Goal: Information Seeking & Learning: Learn about a topic

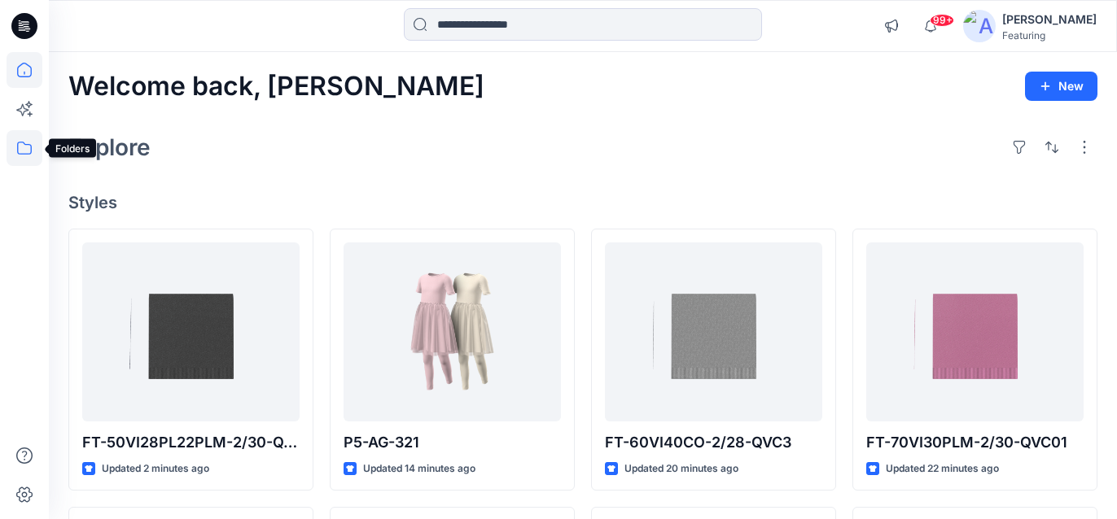
click at [21, 148] on icon at bounding box center [25, 148] width 36 height 36
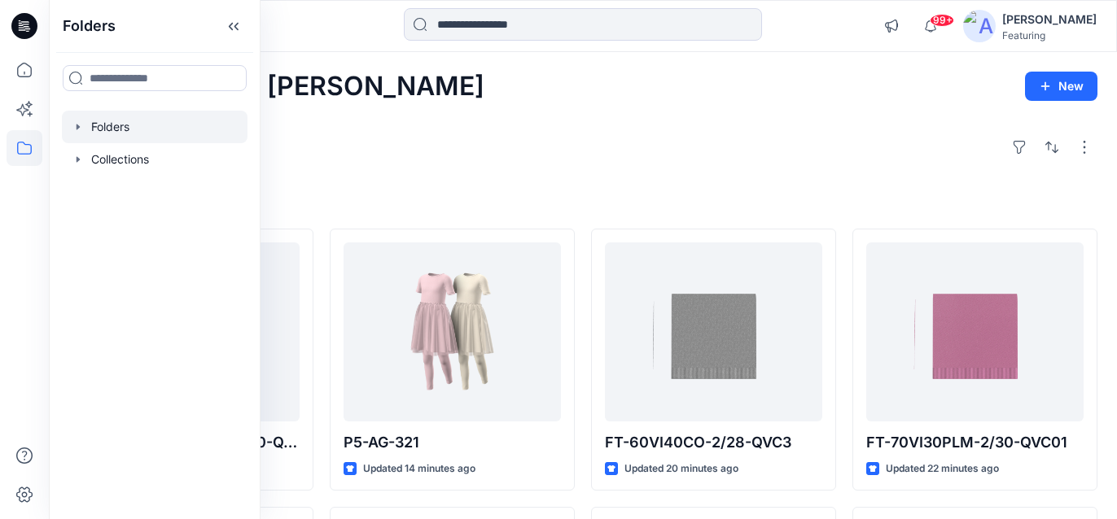
click at [125, 133] on div at bounding box center [155, 127] width 186 height 33
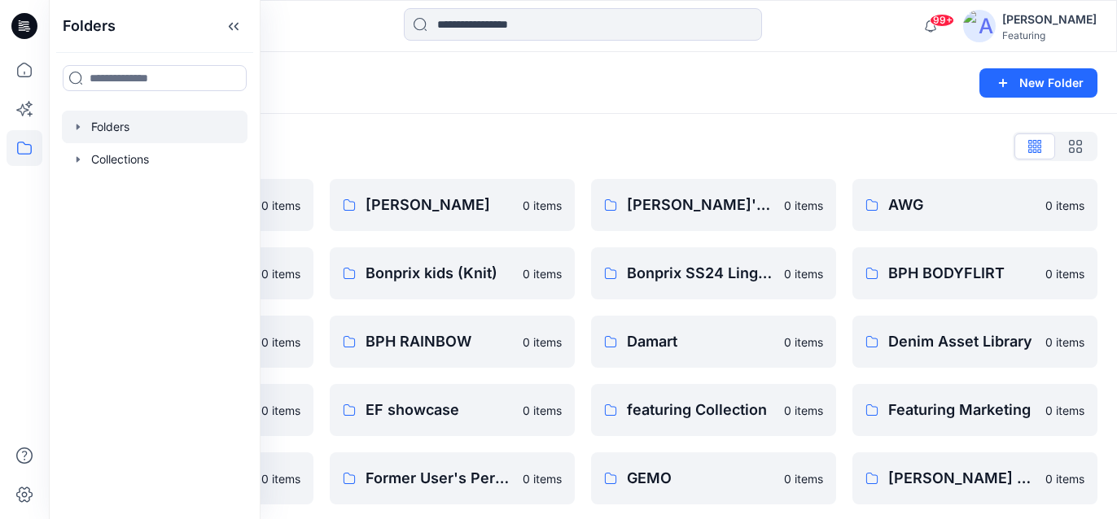
click at [332, 73] on div "Folders" at bounding box center [519, 83] width 902 height 23
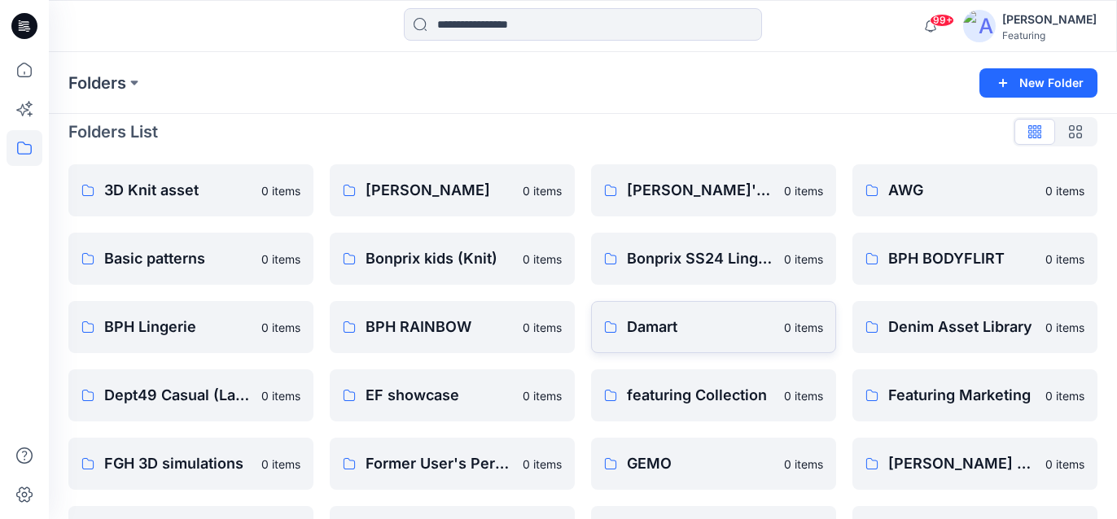
scroll to position [35, 0]
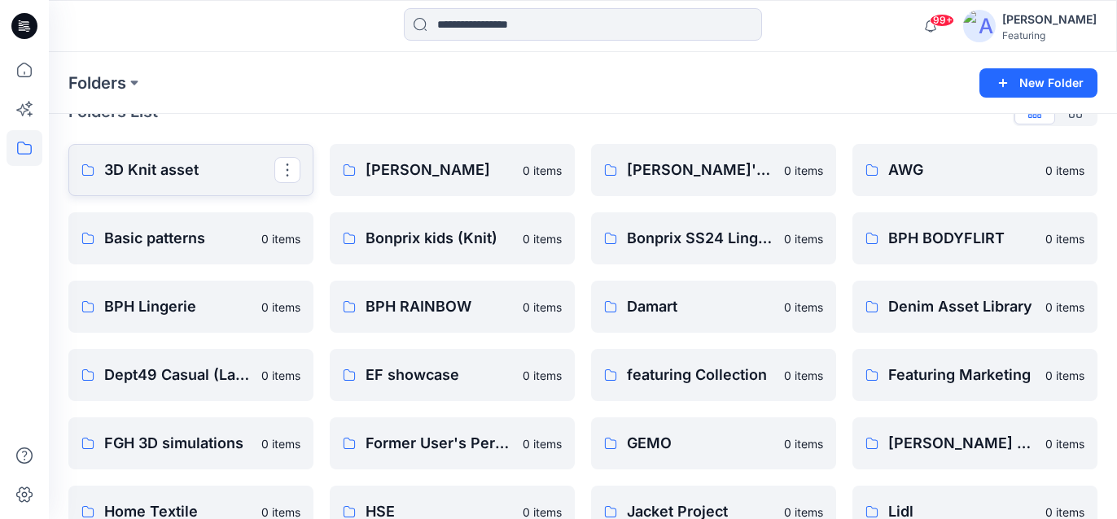
click at [203, 173] on p "3D Knit asset" at bounding box center [189, 170] width 170 height 23
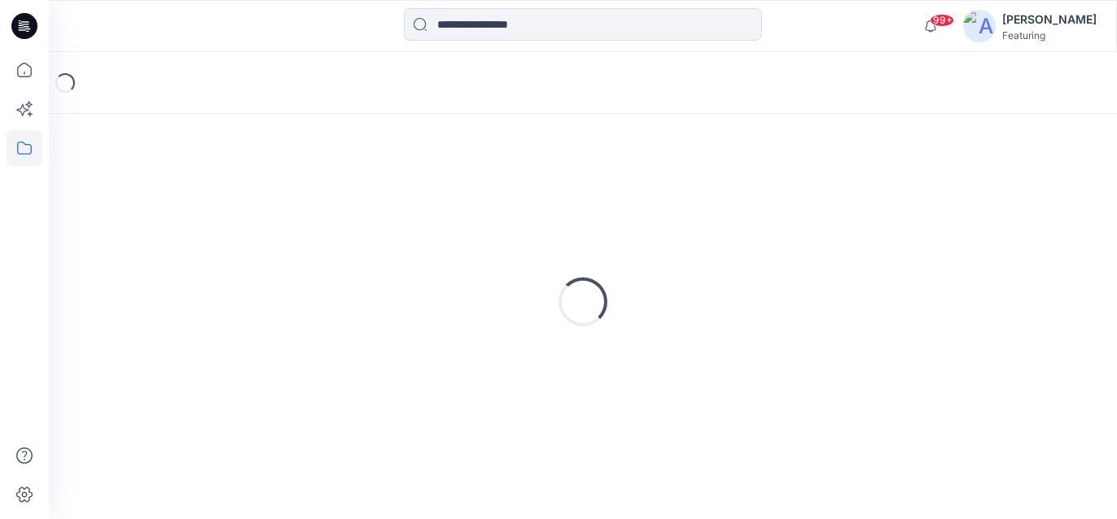
scroll to position [9, 0]
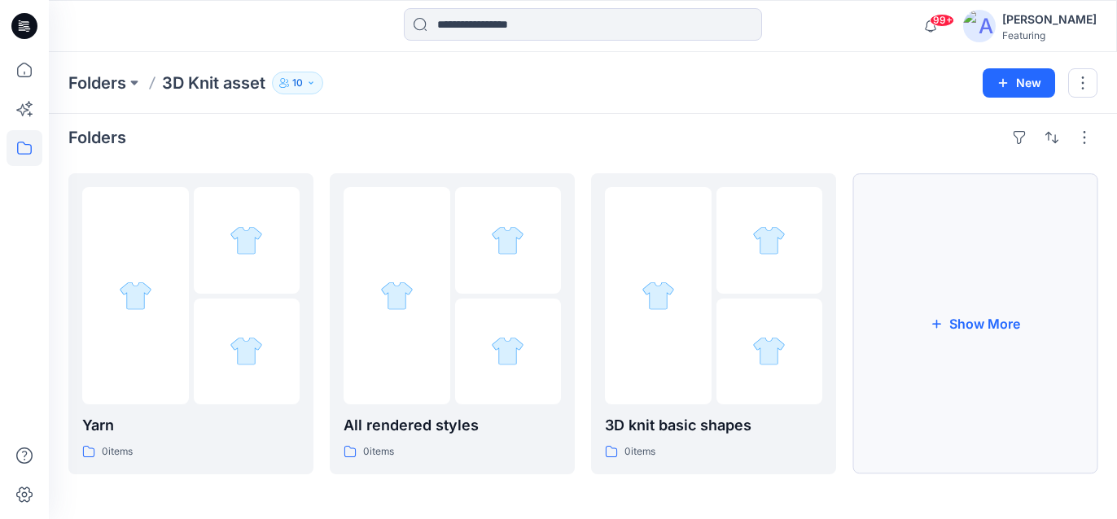
click at [942, 314] on button "Show More" at bounding box center [974, 323] width 245 height 301
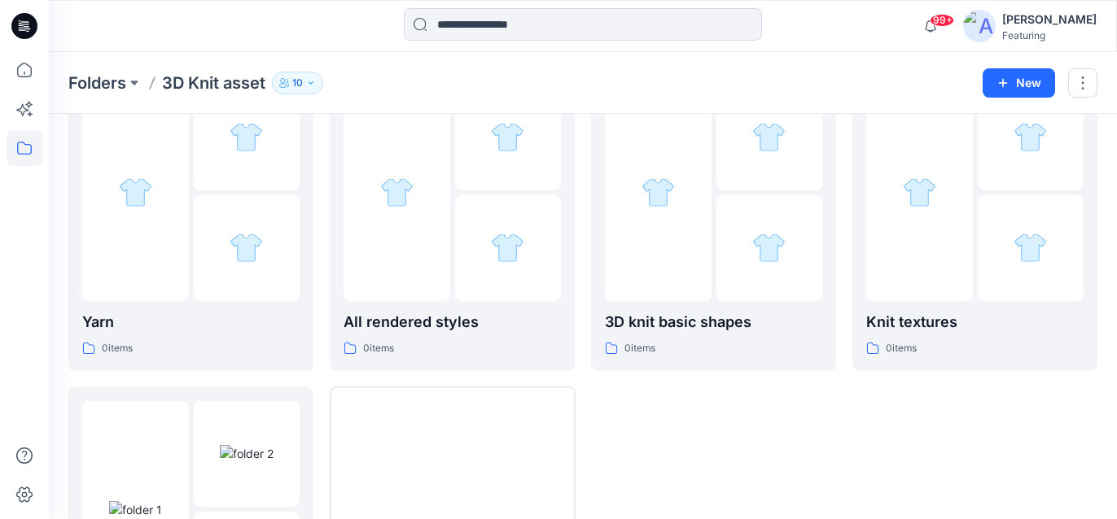
scroll to position [0, 0]
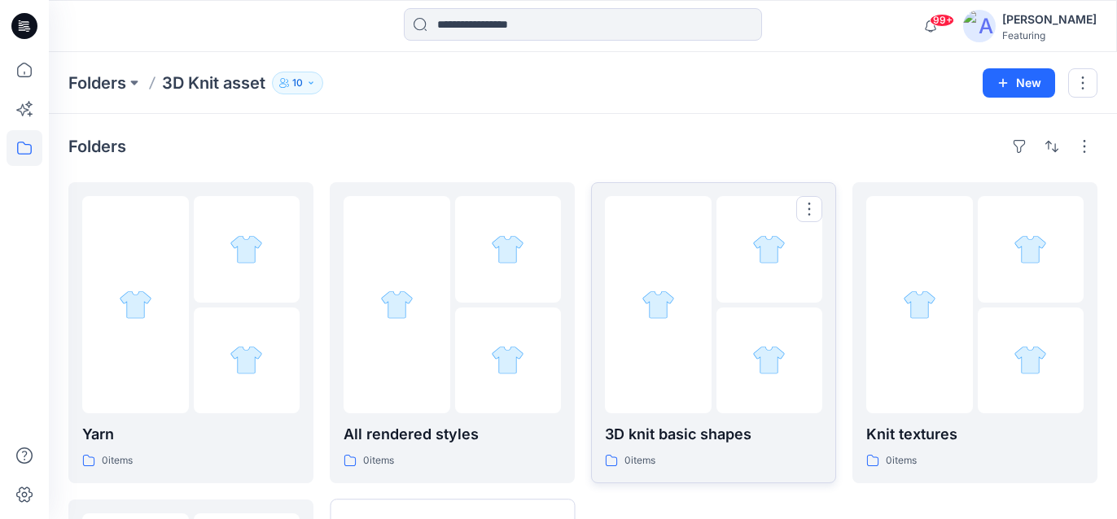
click at [725, 427] on p "3D knit basic shapes" at bounding box center [713, 434] width 217 height 23
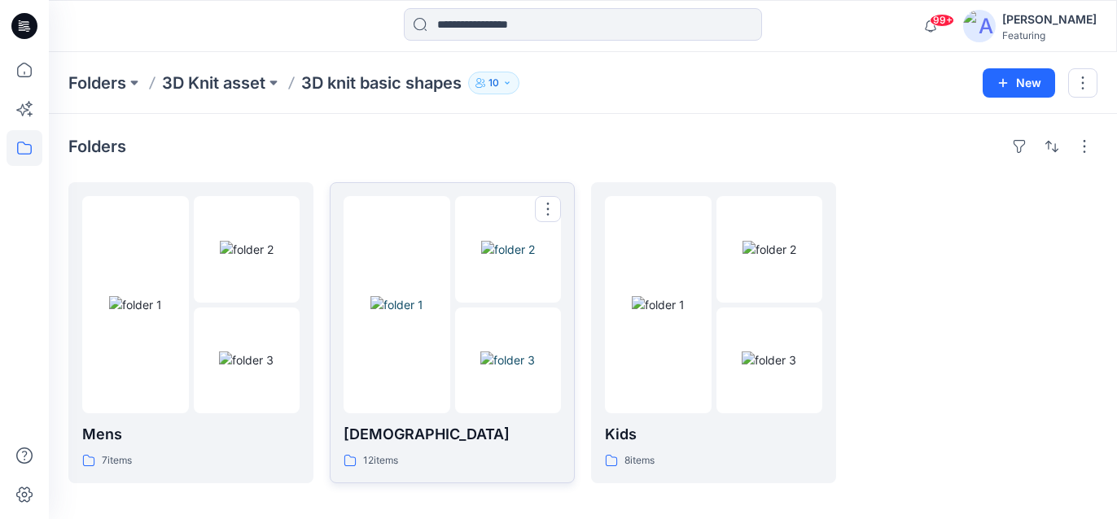
click at [415, 426] on p "[DEMOGRAPHIC_DATA]" at bounding box center [451, 434] width 217 height 23
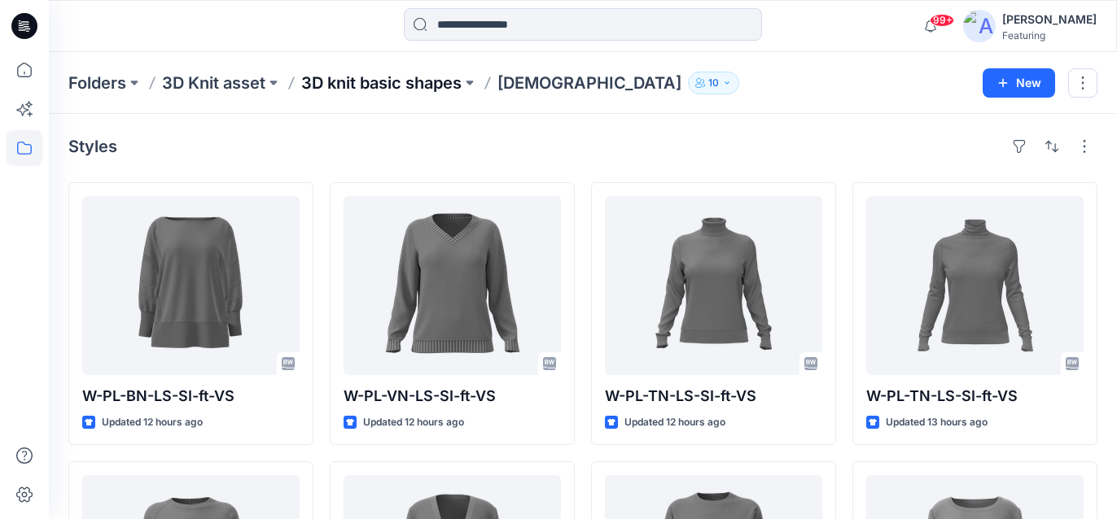
click at [426, 81] on p "3D knit basic shapes" at bounding box center [381, 83] width 160 height 23
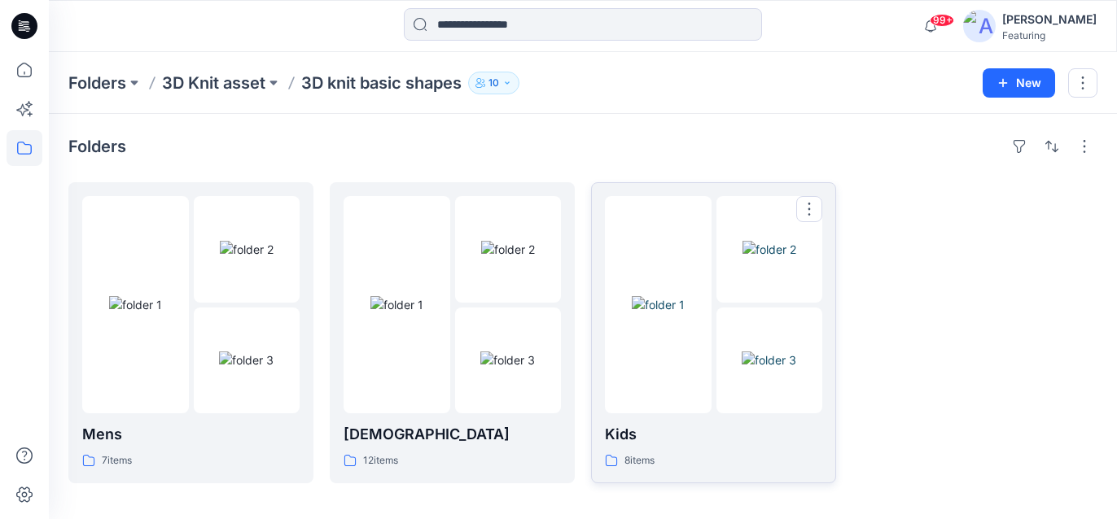
click at [753, 449] on div "Kids 8 items" at bounding box center [713, 446] width 217 height 46
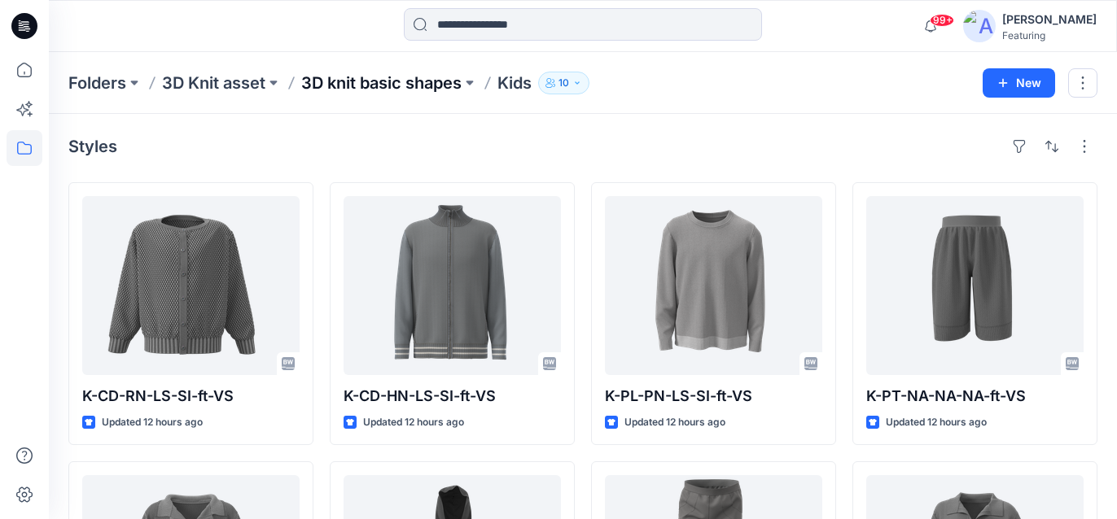
click at [424, 76] on p "3D knit basic shapes" at bounding box center [381, 83] width 160 height 23
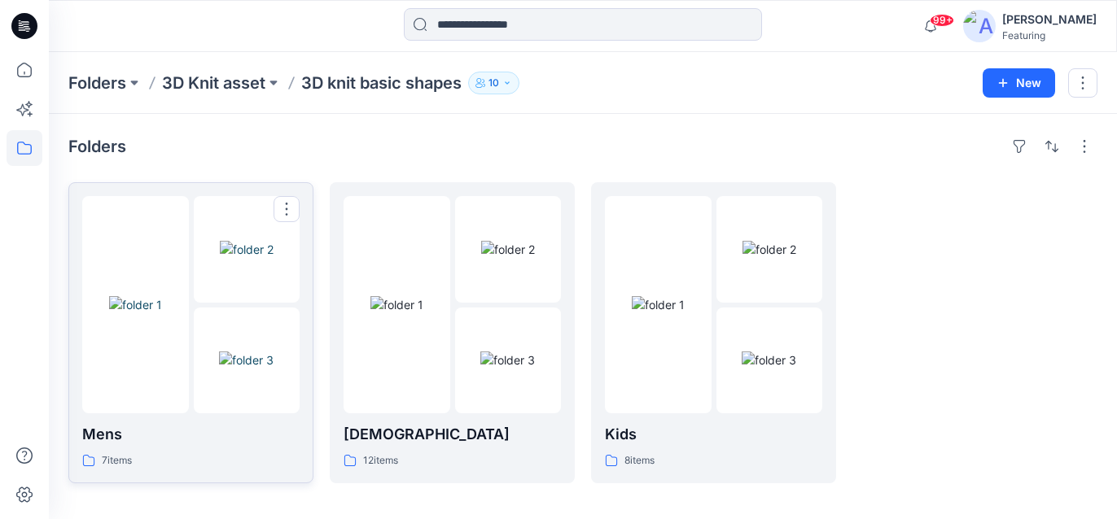
click at [162, 313] on img at bounding box center [135, 304] width 53 height 17
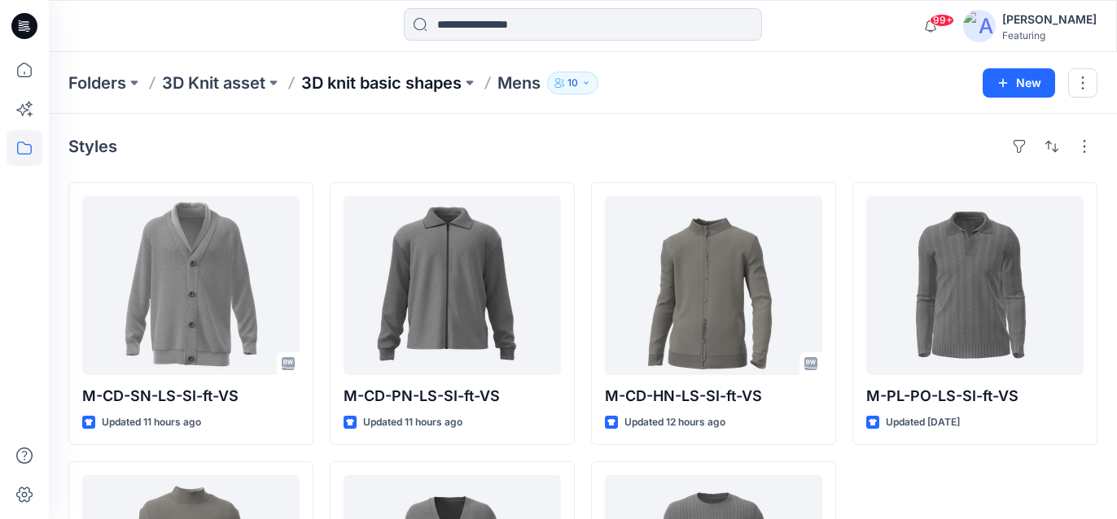
click at [426, 84] on p "3D knit basic shapes" at bounding box center [381, 83] width 160 height 23
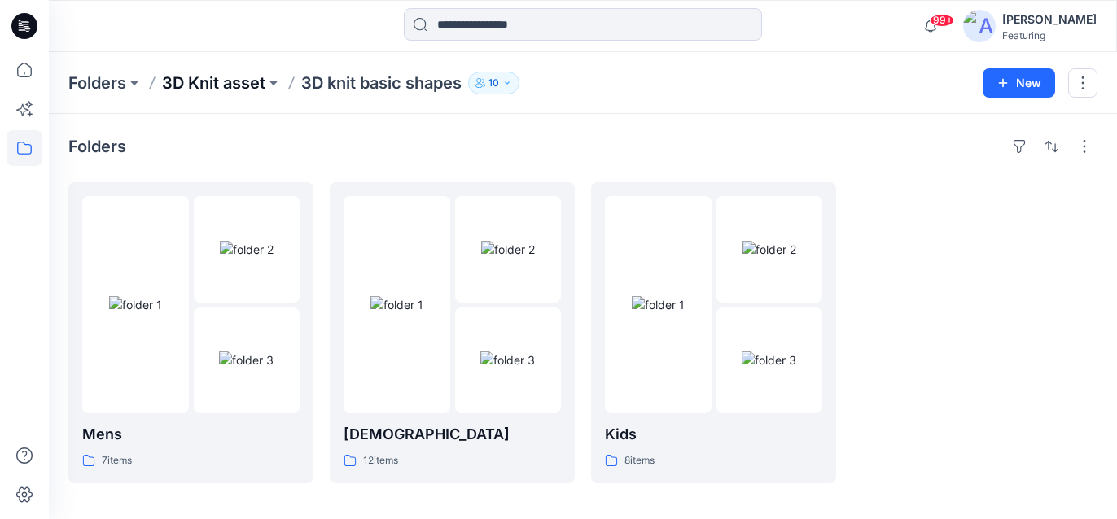
click at [203, 83] on p "3D Knit asset" at bounding box center [213, 83] width 103 height 23
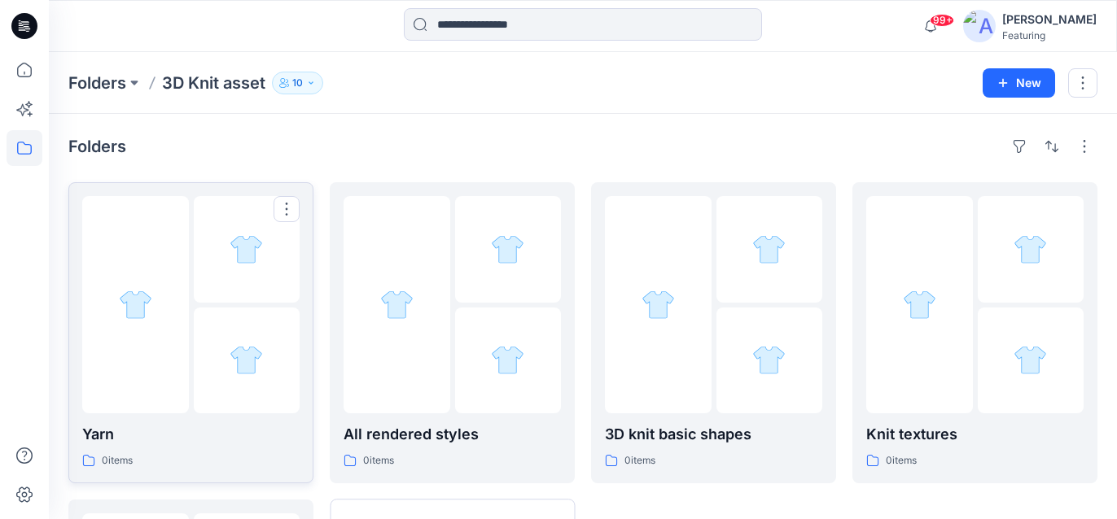
click at [196, 361] on div at bounding box center [247, 361] width 107 height 107
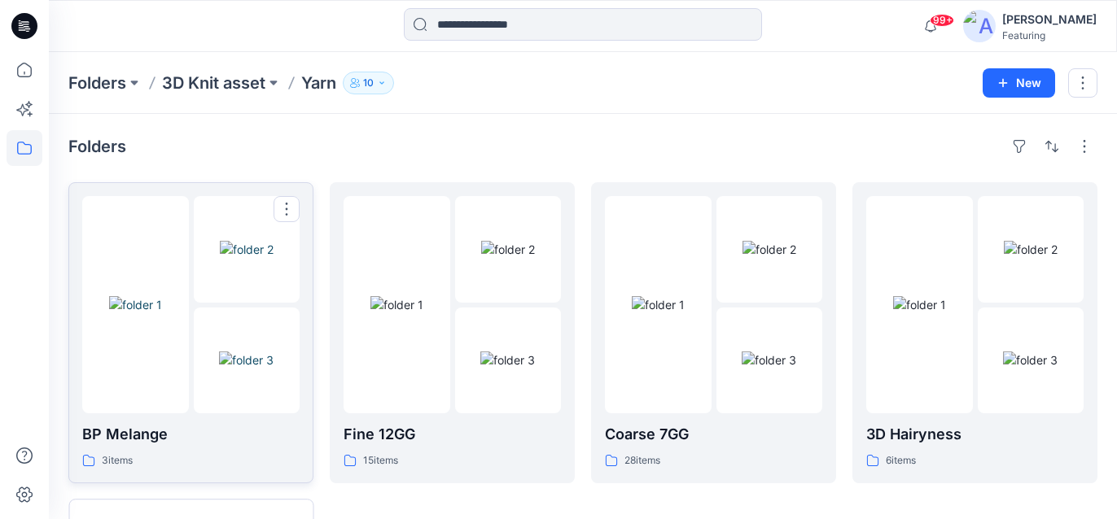
click at [220, 438] on p "BP Melange" at bounding box center [190, 434] width 217 height 23
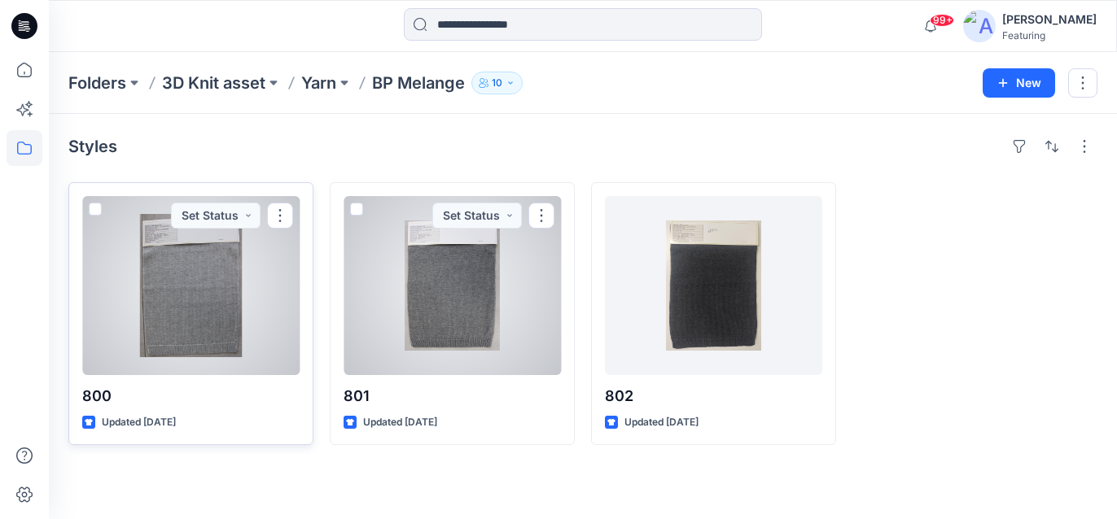
click at [207, 298] on div at bounding box center [190, 285] width 217 height 179
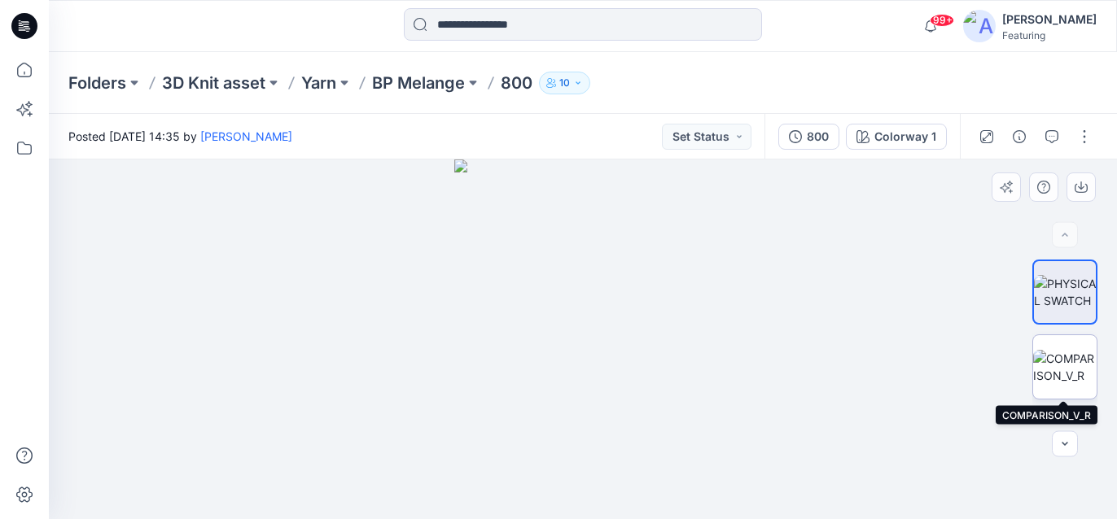
click at [1078, 374] on img at bounding box center [1064, 367] width 63 height 34
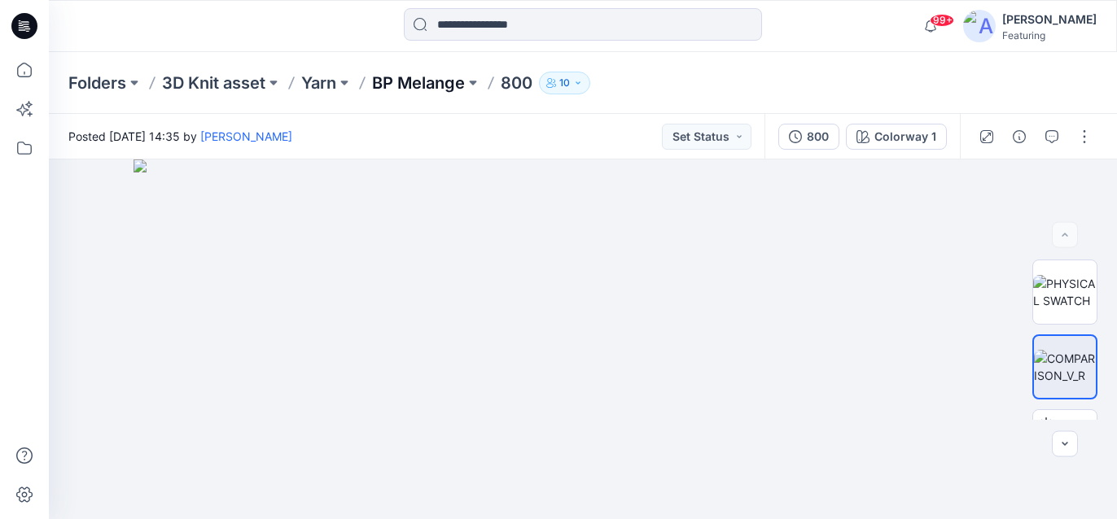
click at [400, 88] on p "BP Melange" at bounding box center [418, 83] width 93 height 23
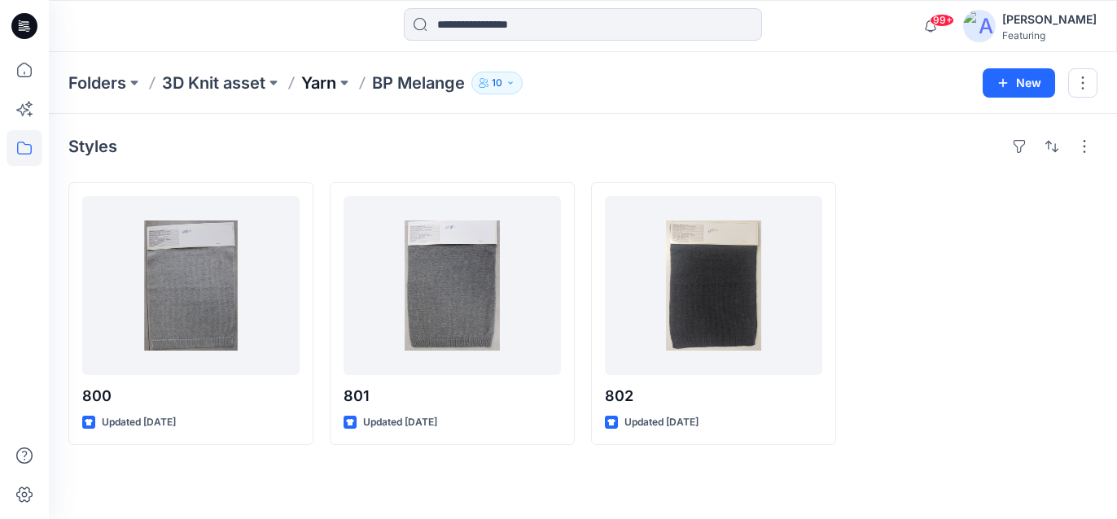
click at [330, 82] on p "Yarn" at bounding box center [318, 83] width 35 height 23
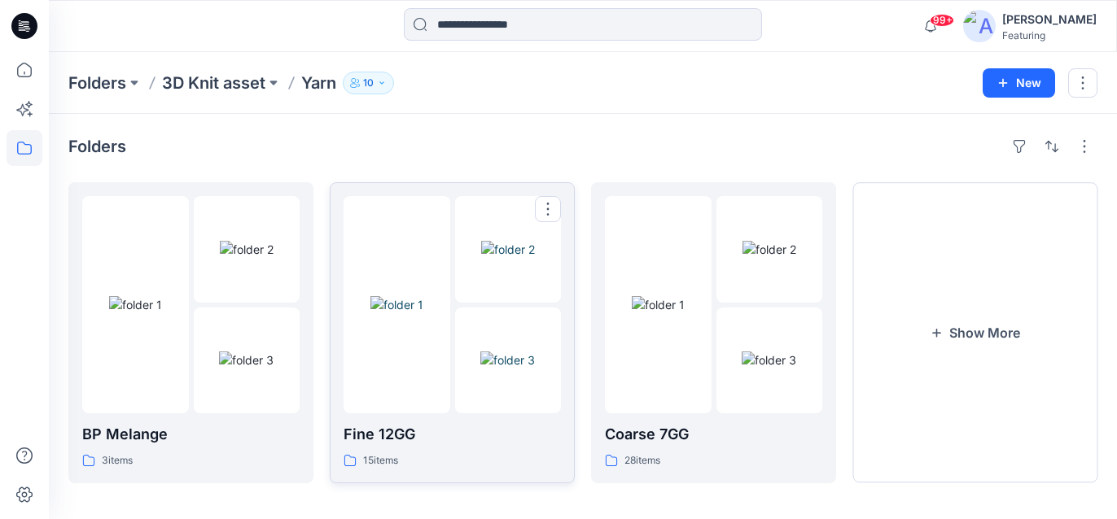
click at [408, 439] on p "Fine 12GG" at bounding box center [451, 434] width 217 height 23
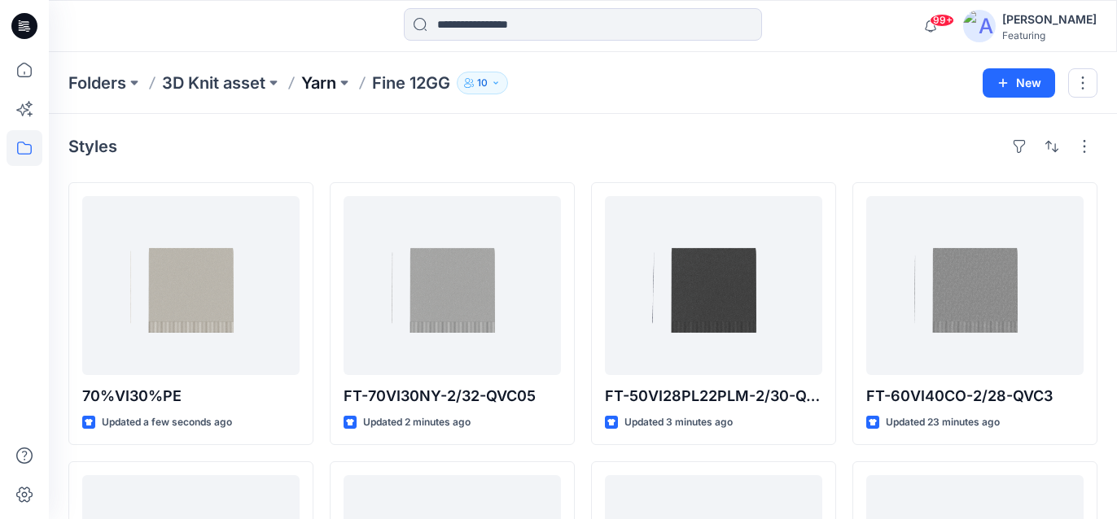
click at [336, 79] on p "Yarn" at bounding box center [318, 83] width 35 height 23
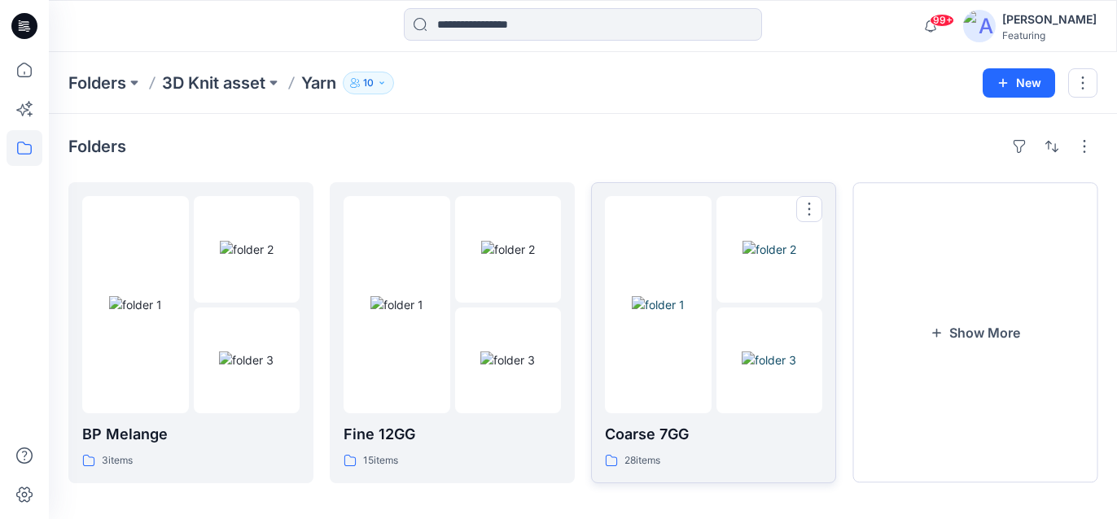
click at [649, 442] on p "Coarse 7GG" at bounding box center [713, 434] width 217 height 23
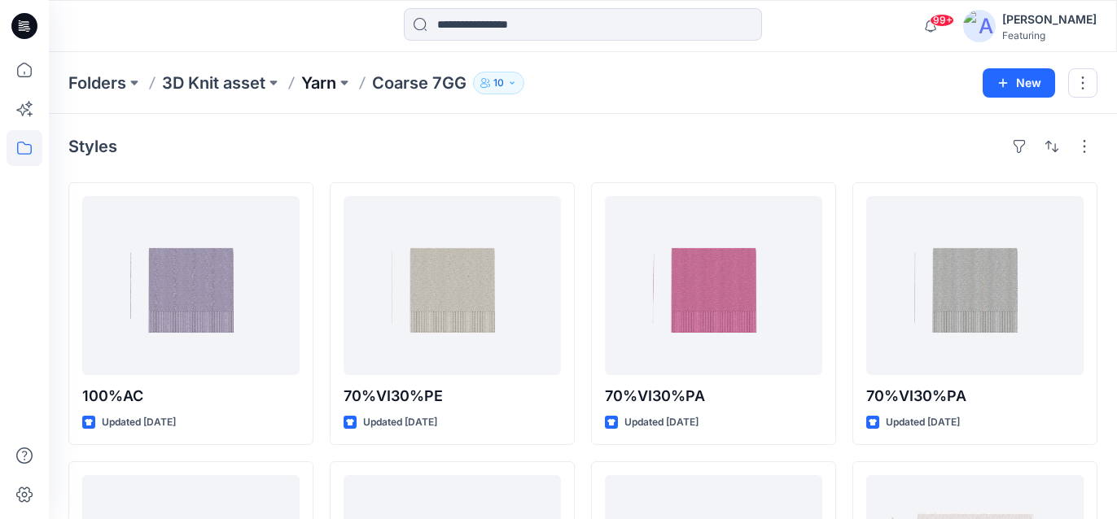
click at [331, 80] on p "Yarn" at bounding box center [318, 83] width 35 height 23
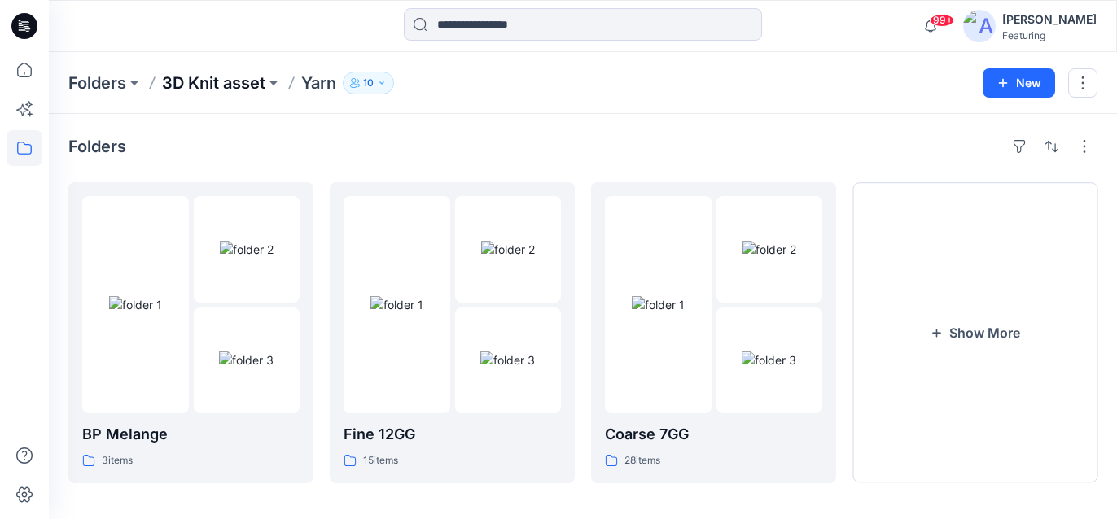
click at [251, 81] on p "3D Knit asset" at bounding box center [213, 83] width 103 height 23
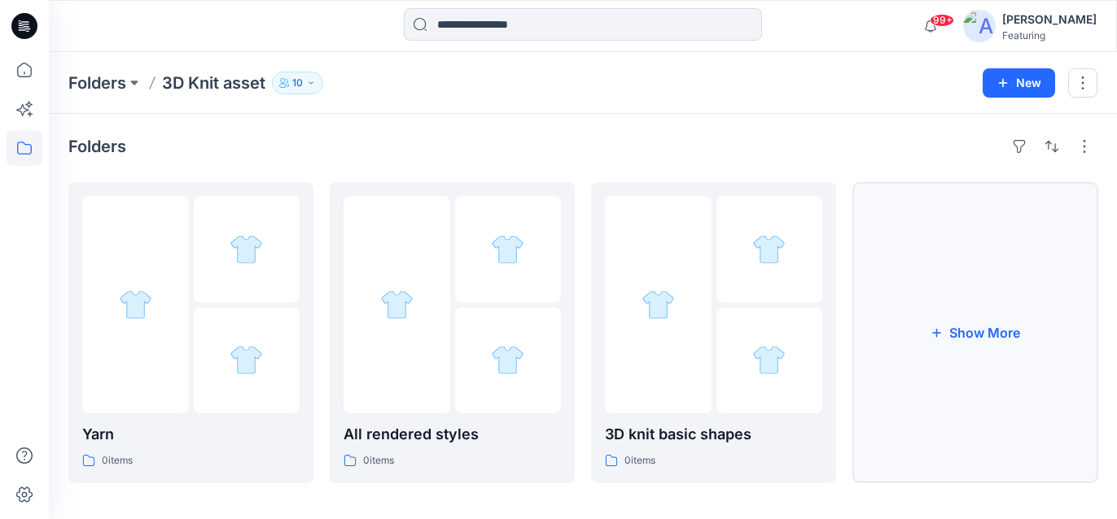
click at [906, 305] on button "Show More" at bounding box center [974, 332] width 245 height 301
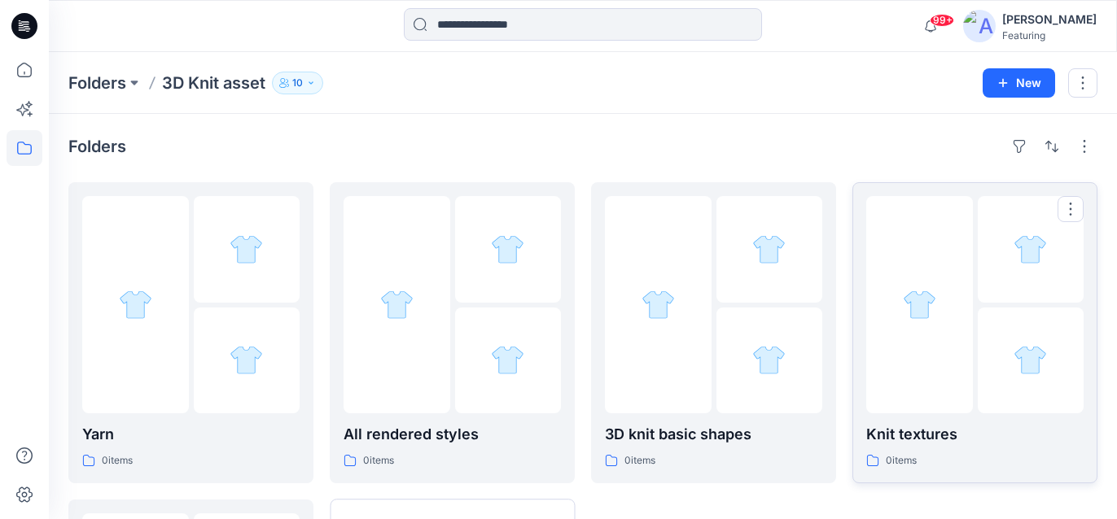
click at [947, 295] on div at bounding box center [919, 304] width 107 height 217
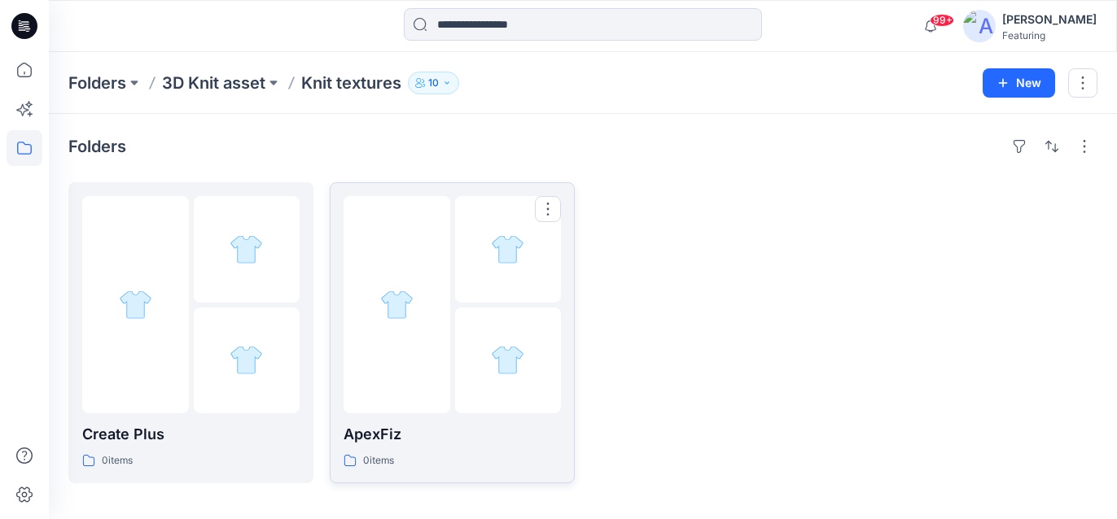
click at [459, 369] on div at bounding box center [508, 361] width 107 height 107
click at [369, 282] on div at bounding box center [396, 304] width 107 height 217
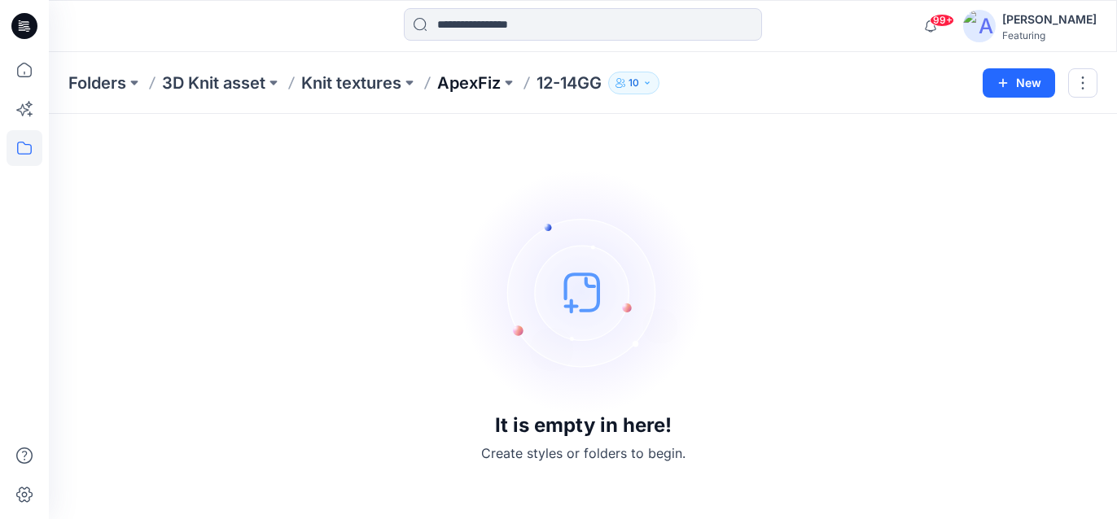
click at [466, 87] on p "ApexFiz" at bounding box center [468, 83] width 63 height 23
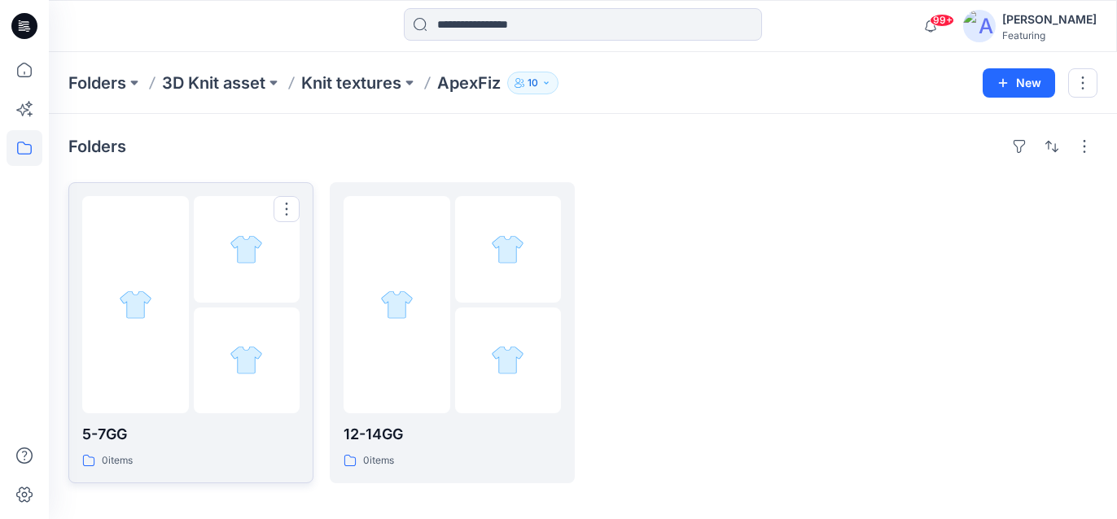
click at [191, 295] on div at bounding box center [190, 304] width 217 height 217
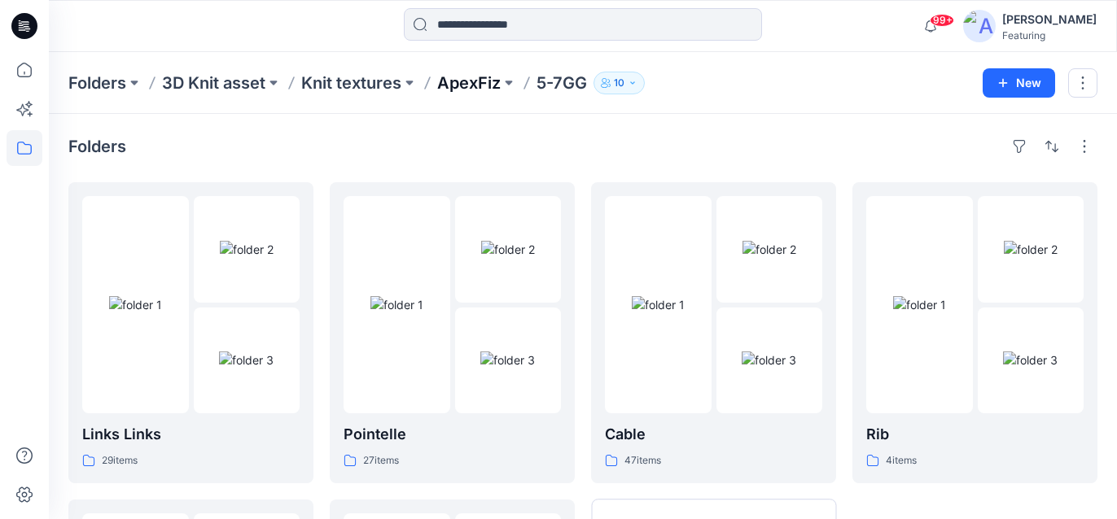
click at [497, 78] on p "ApexFiz" at bounding box center [468, 83] width 63 height 23
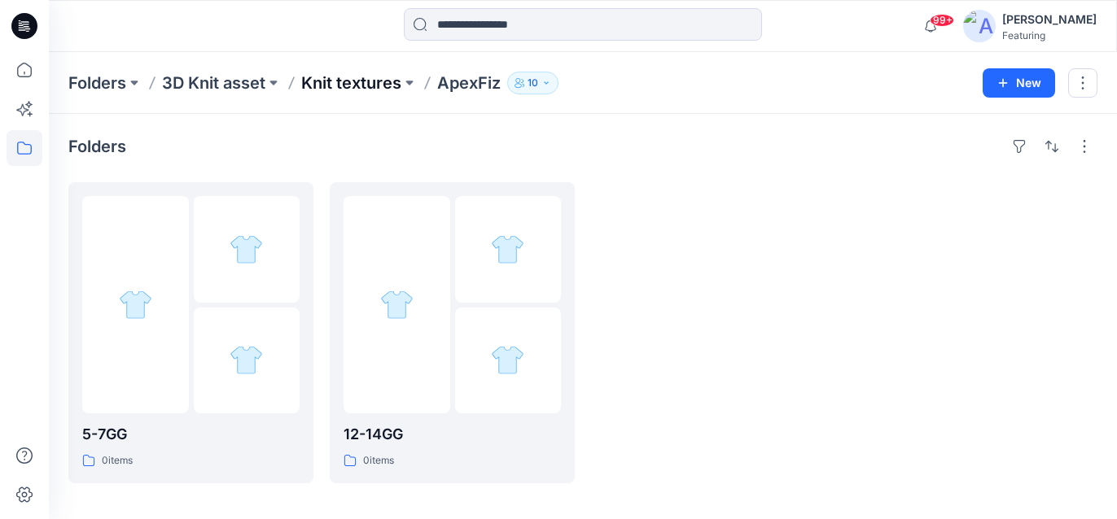
click at [356, 84] on p "Knit textures" at bounding box center [351, 83] width 100 height 23
click at [151, 453] on div "0 items" at bounding box center [190, 461] width 217 height 17
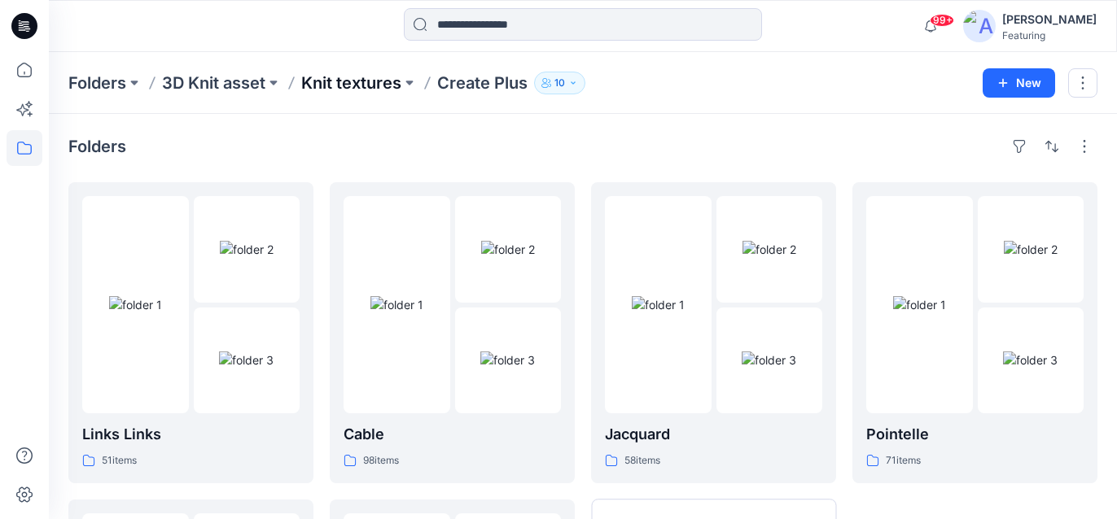
click at [387, 89] on p "Knit textures" at bounding box center [351, 83] width 100 height 23
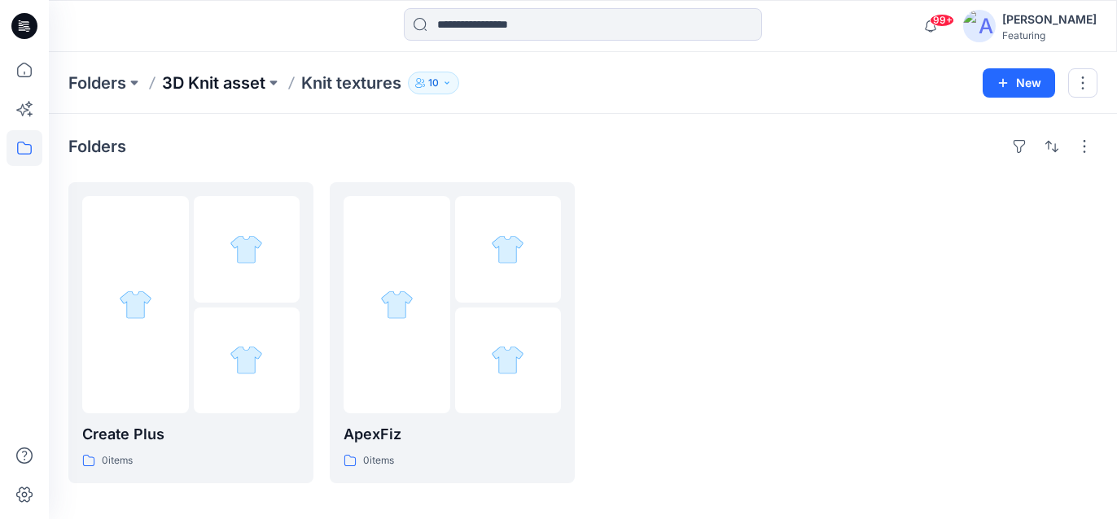
click at [248, 90] on p "3D Knit asset" at bounding box center [213, 83] width 103 height 23
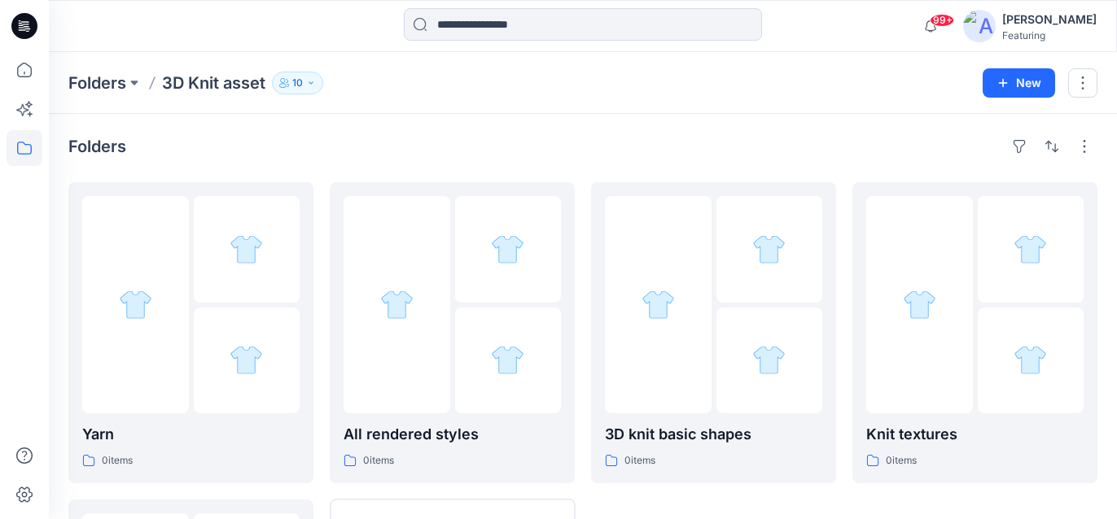
click at [193, 82] on p "3D Knit asset" at bounding box center [213, 83] width 103 height 23
click at [224, 446] on div "Yarn 0 items" at bounding box center [190, 446] width 217 height 46
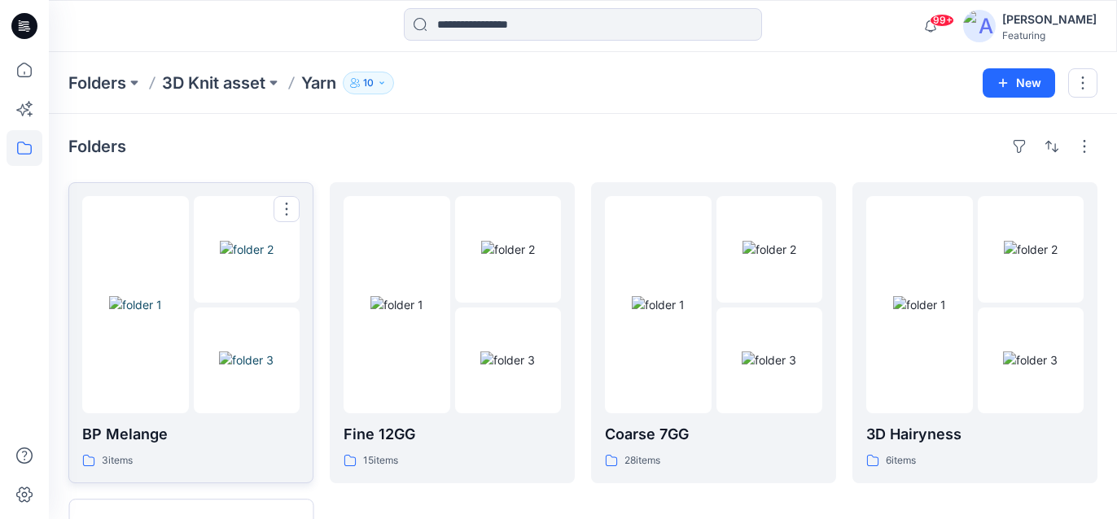
click at [181, 442] on p "BP Melange" at bounding box center [190, 434] width 217 height 23
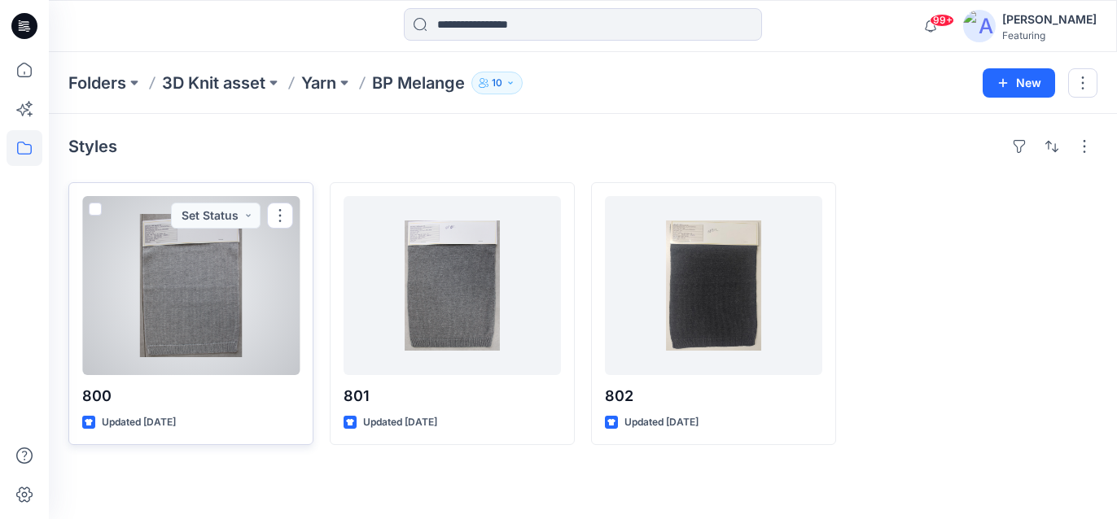
click at [210, 328] on div at bounding box center [190, 285] width 217 height 179
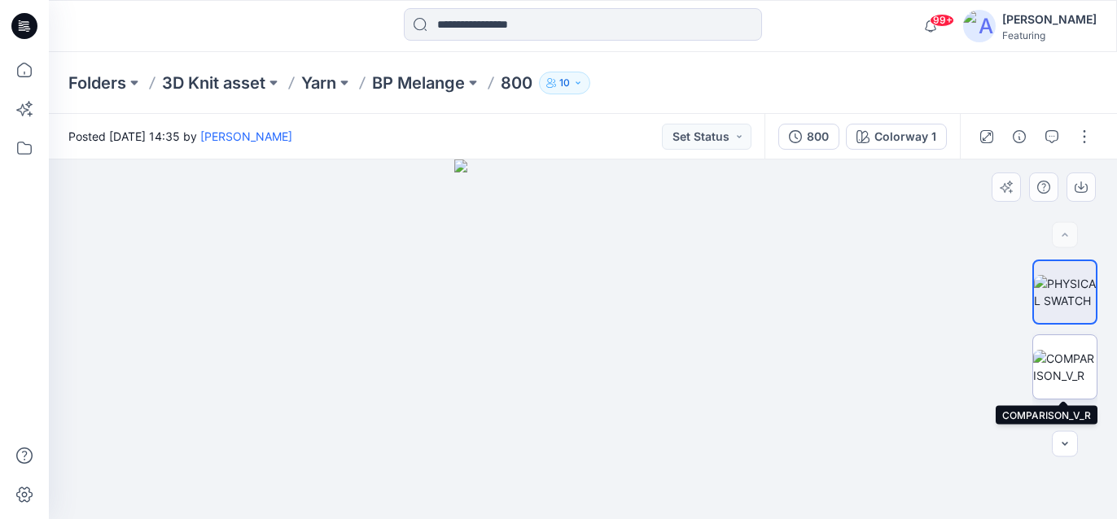
click at [1065, 369] on img at bounding box center [1064, 367] width 63 height 34
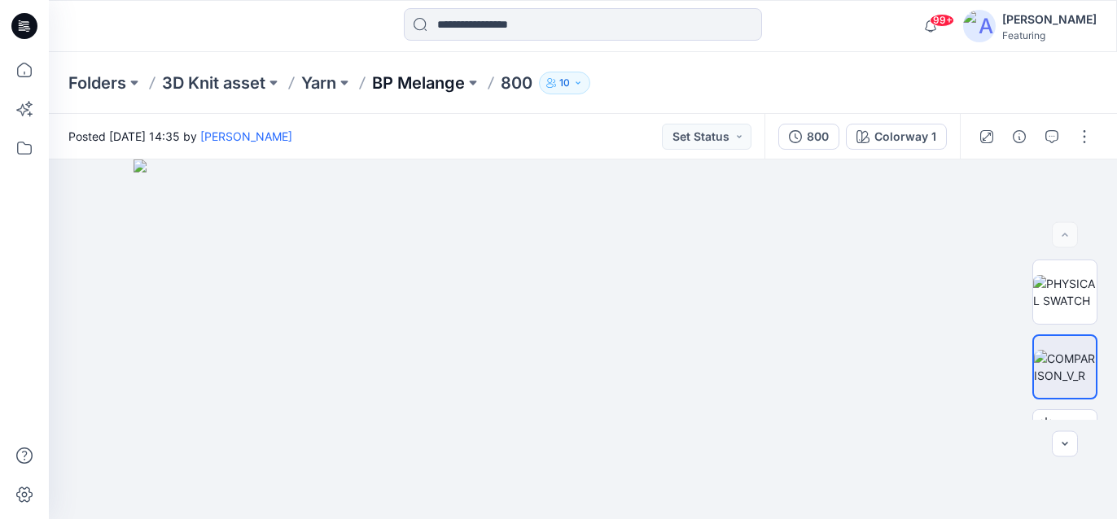
click at [408, 77] on p "BP Melange" at bounding box center [418, 83] width 93 height 23
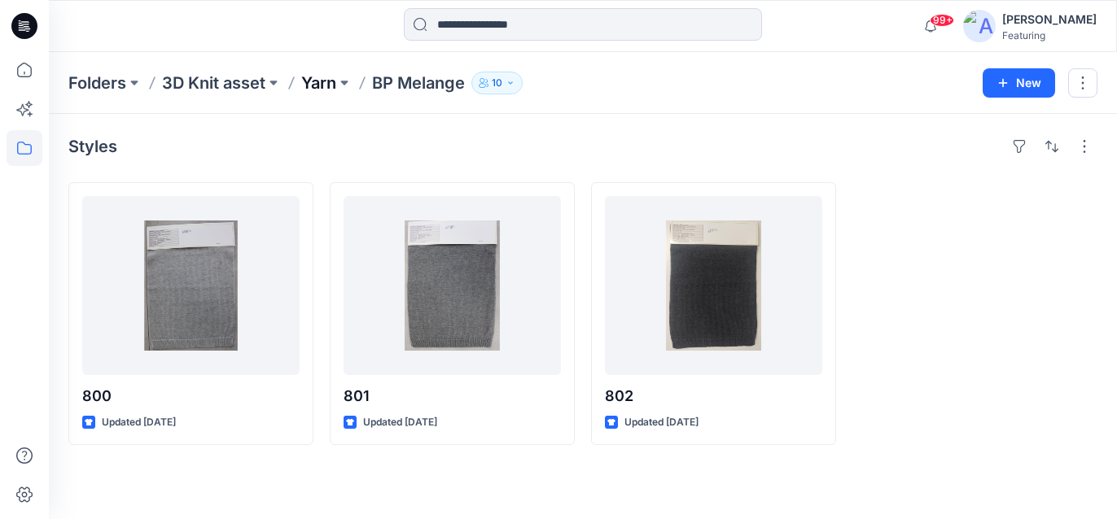
click at [331, 81] on p "Yarn" at bounding box center [318, 83] width 35 height 23
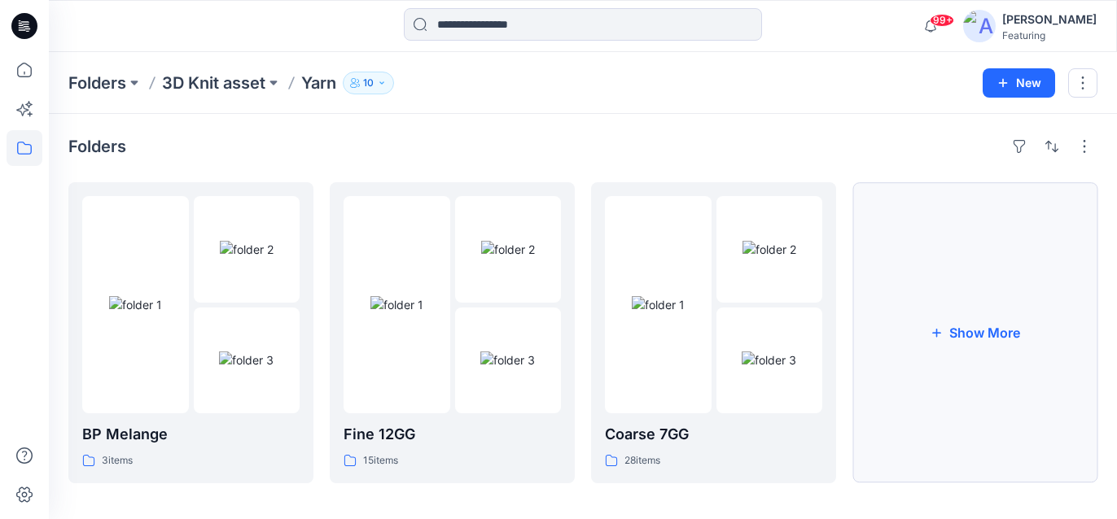
click at [1008, 310] on button "Show More" at bounding box center [974, 332] width 245 height 301
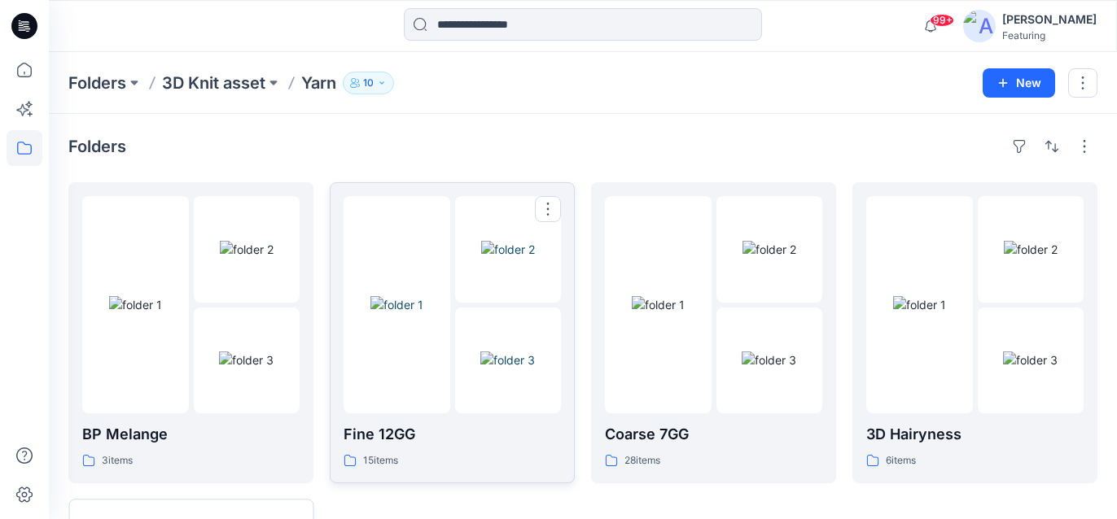
click at [483, 435] on p "Fine 12GG" at bounding box center [451, 434] width 217 height 23
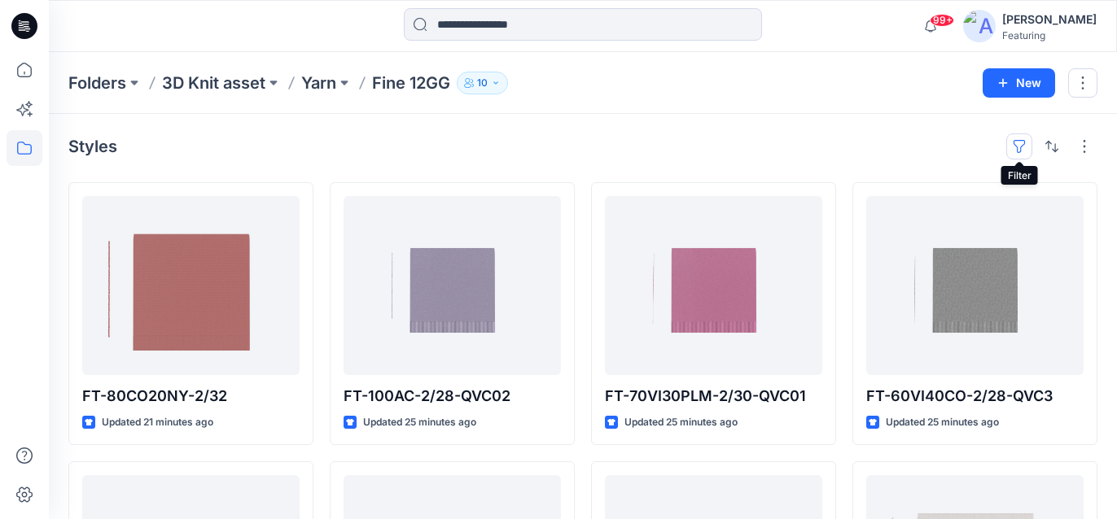
click at [1021, 146] on button "button" at bounding box center [1019, 146] width 26 height 26
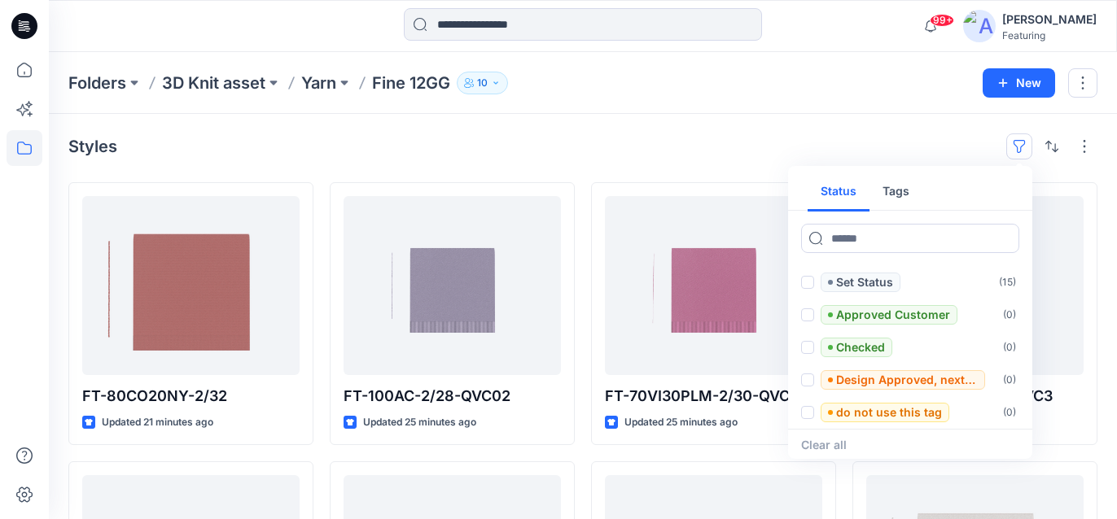
click at [899, 192] on button "Tags" at bounding box center [895, 192] width 53 height 39
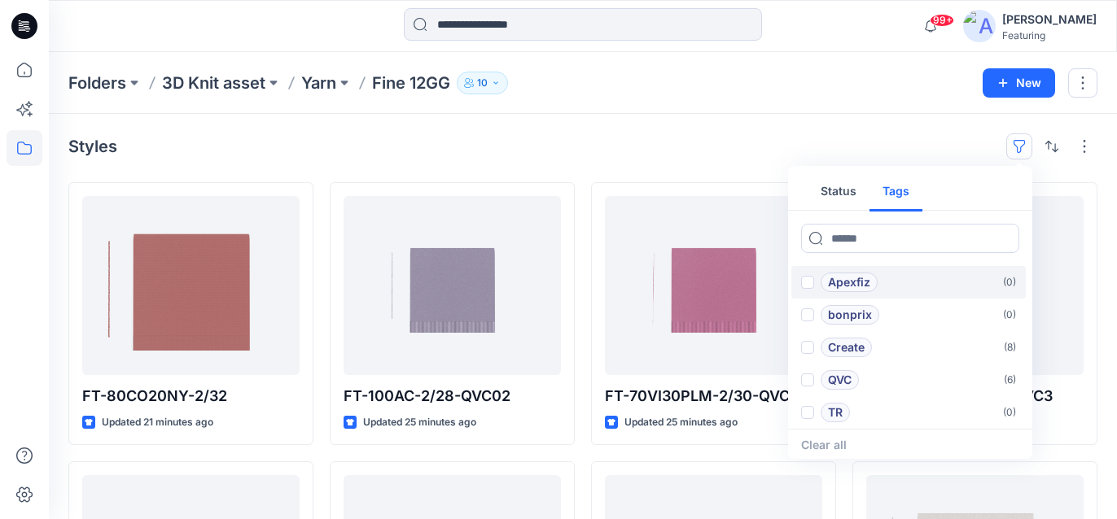
scroll to position [68, 0]
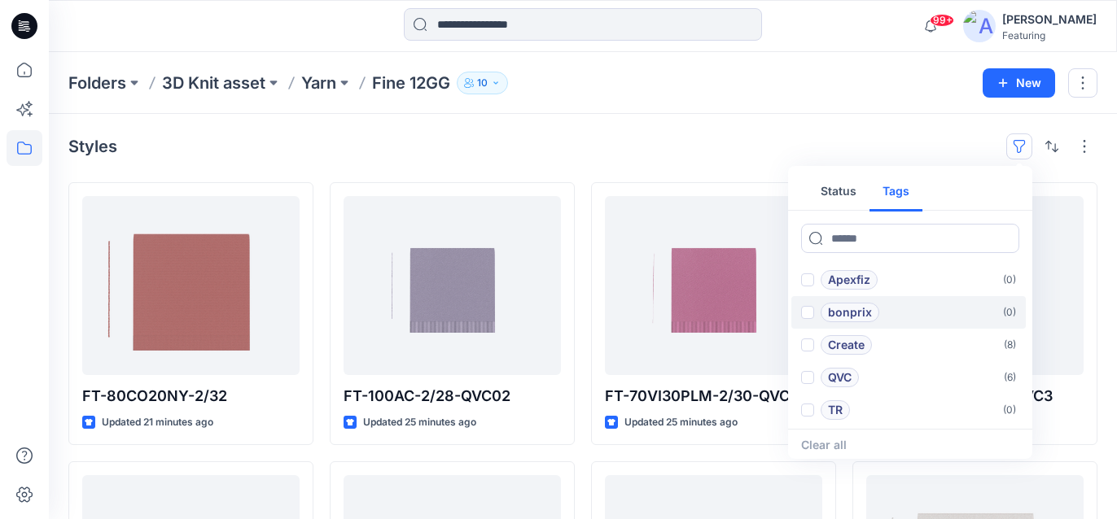
click at [844, 309] on p "bonprix" at bounding box center [850, 313] width 44 height 20
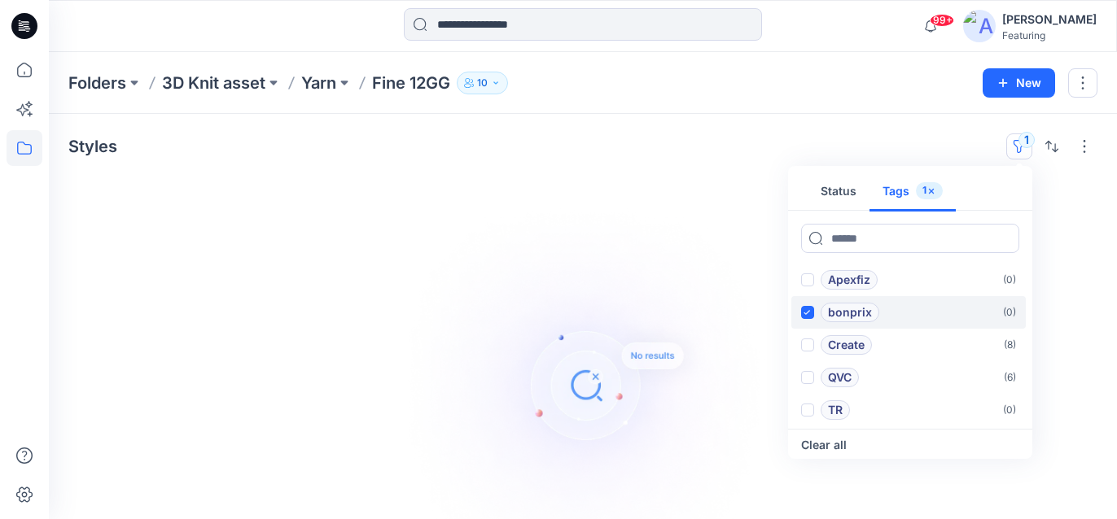
click at [808, 310] on icon at bounding box center [806, 313] width 7 height 6
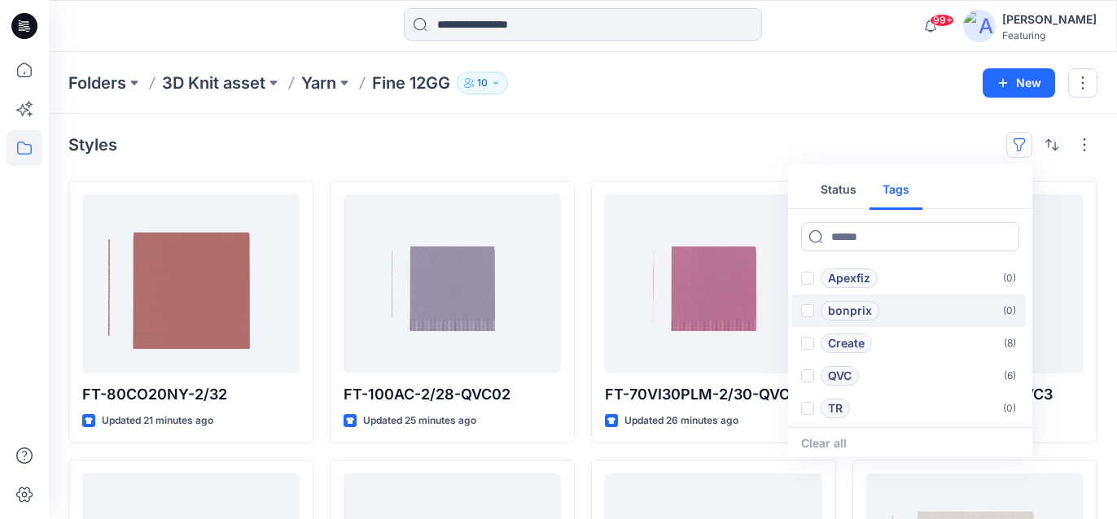
scroll to position [0, 0]
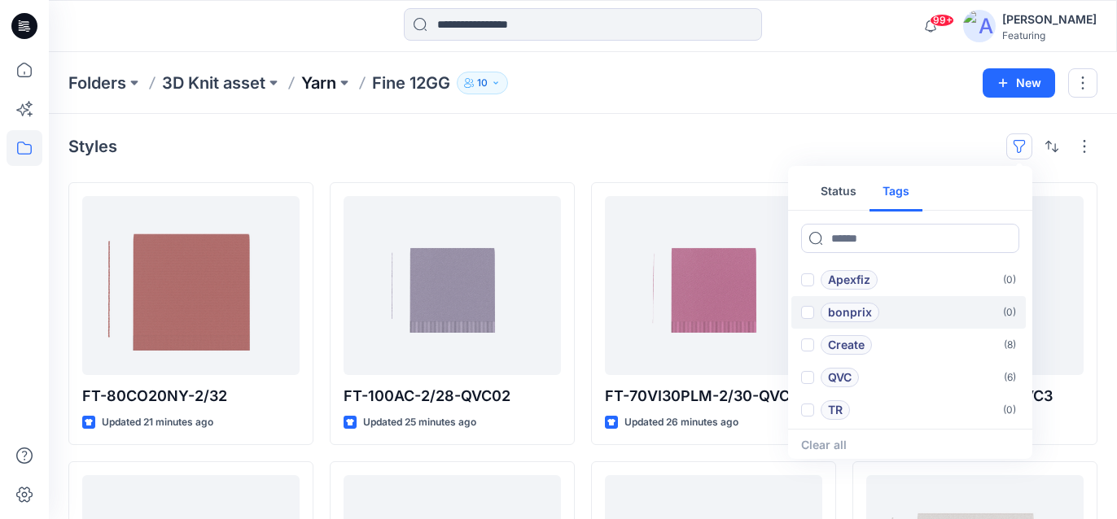
click at [321, 77] on p "Yarn" at bounding box center [318, 83] width 35 height 23
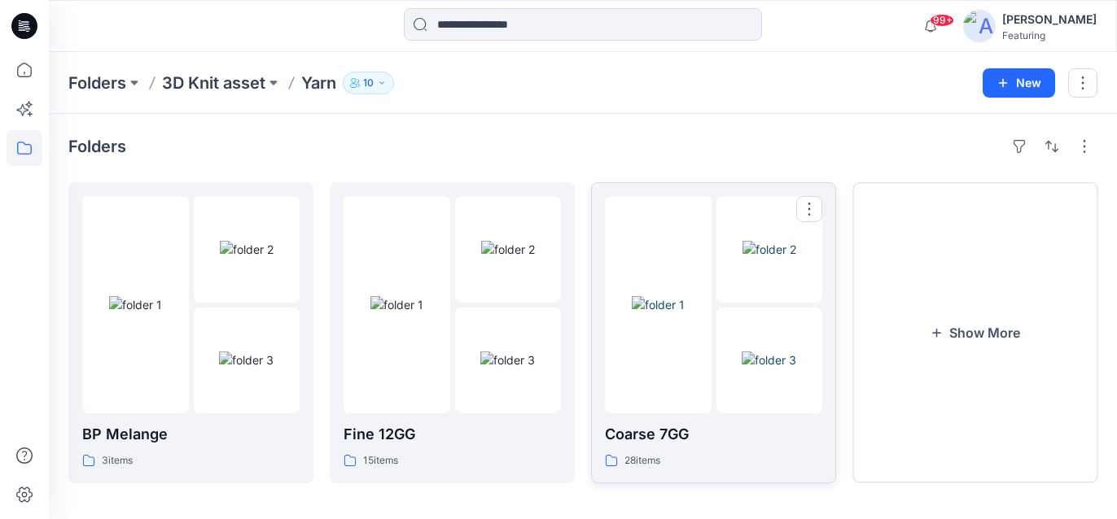
click at [667, 434] on p "Coarse 7GG" at bounding box center [713, 434] width 217 height 23
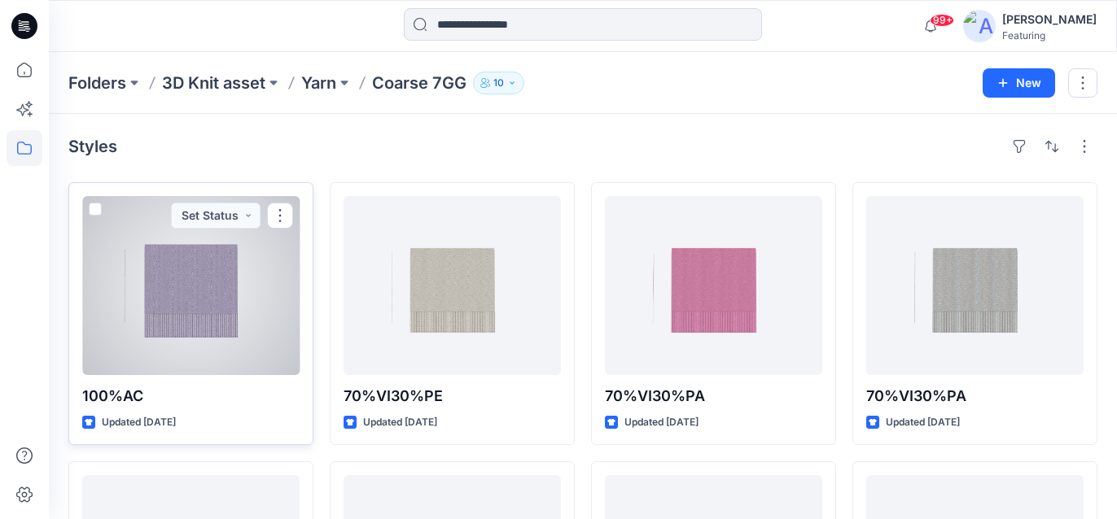
click at [200, 286] on div at bounding box center [190, 285] width 217 height 179
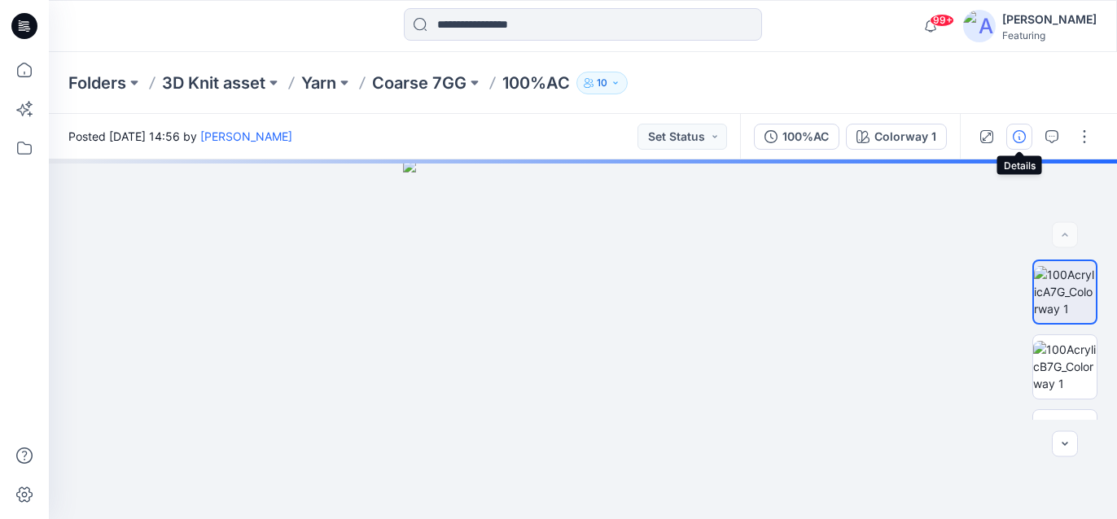
click at [1023, 134] on icon "button" at bounding box center [1018, 136] width 13 height 13
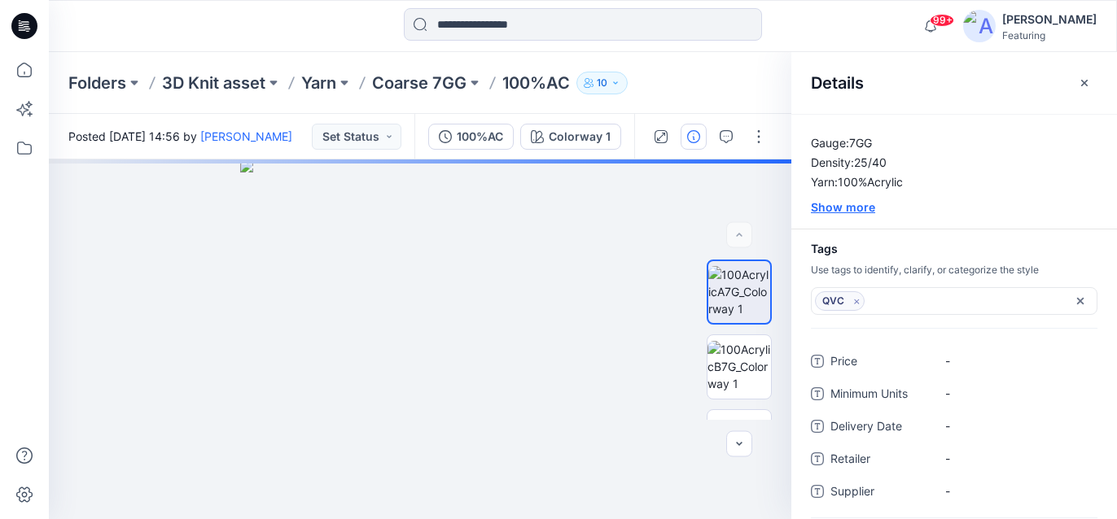
click at [858, 208] on div "Show more" at bounding box center [954, 207] width 326 height 17
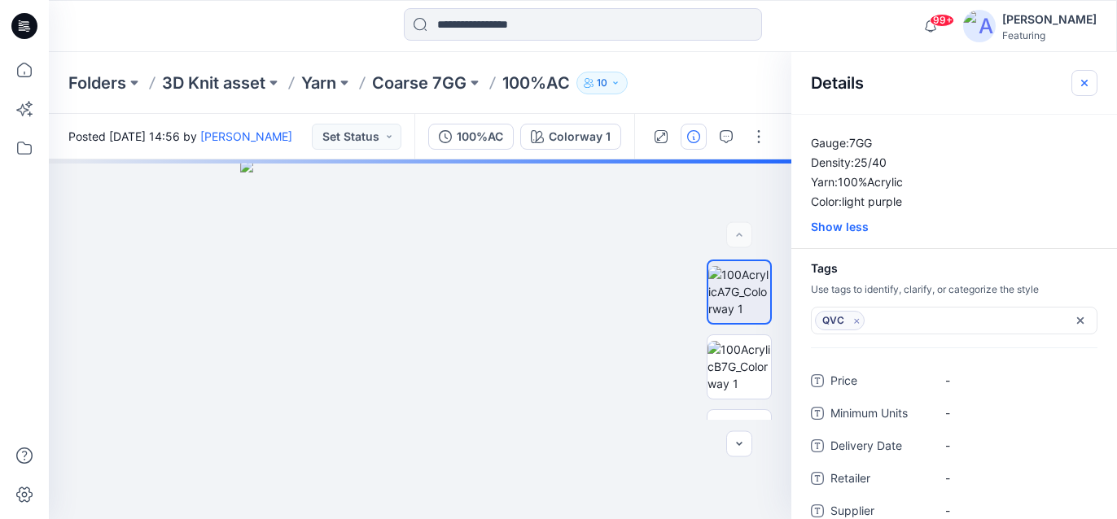
click at [1085, 84] on icon "button" at bounding box center [1084, 82] width 7 height 7
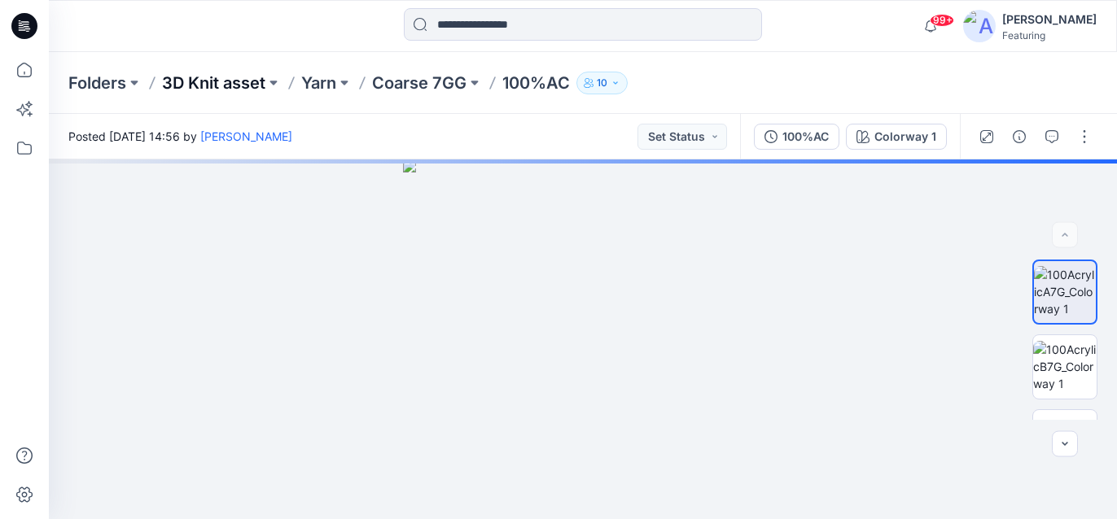
click at [233, 79] on p "3D Knit asset" at bounding box center [213, 83] width 103 height 23
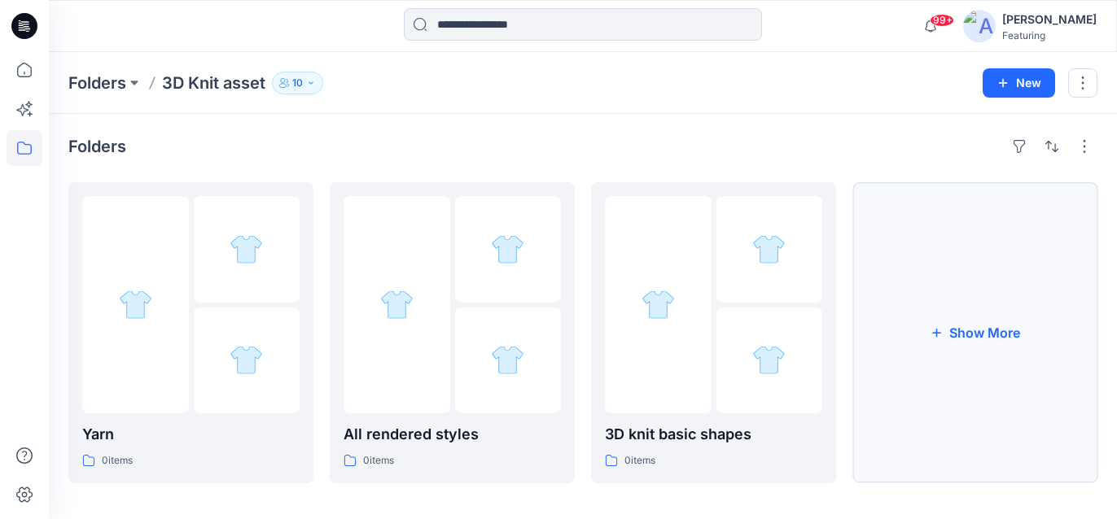
click at [960, 304] on button "Show More" at bounding box center [974, 332] width 245 height 301
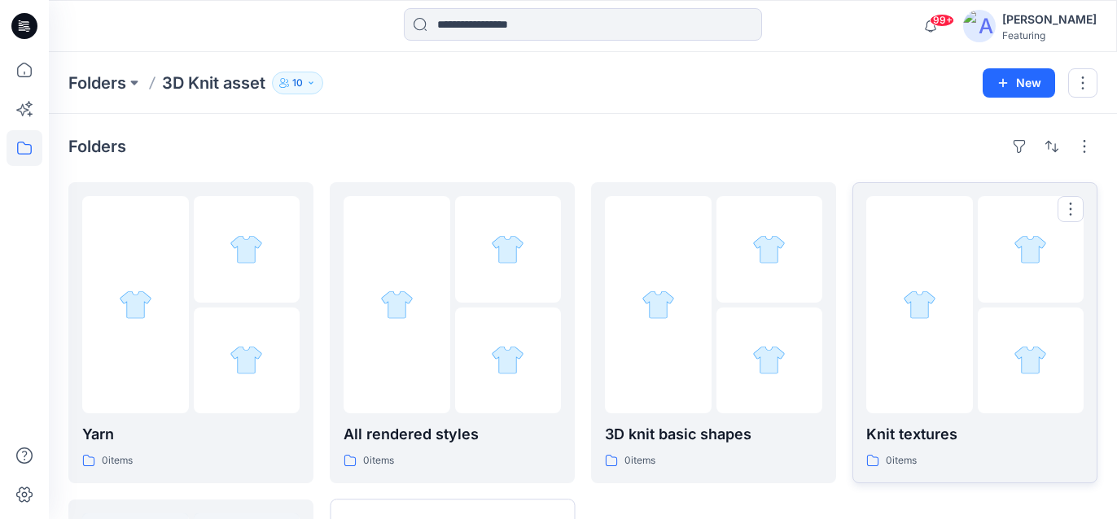
click at [914, 434] on p "Knit textures" at bounding box center [974, 434] width 217 height 23
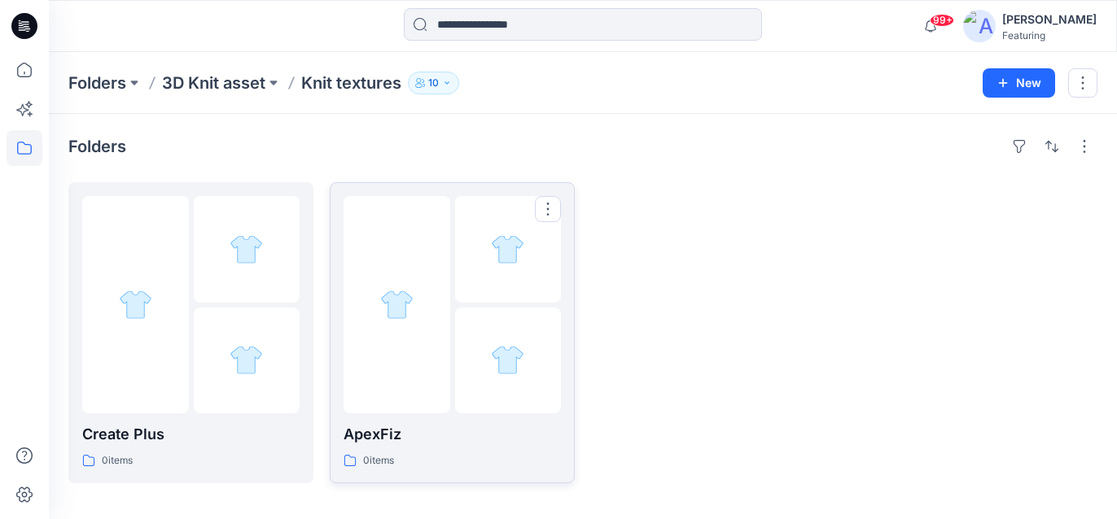
click at [396, 432] on p "ApexFiz" at bounding box center [451, 434] width 217 height 23
click at [219, 413] on div "5-7GG 0 items" at bounding box center [190, 332] width 217 height 273
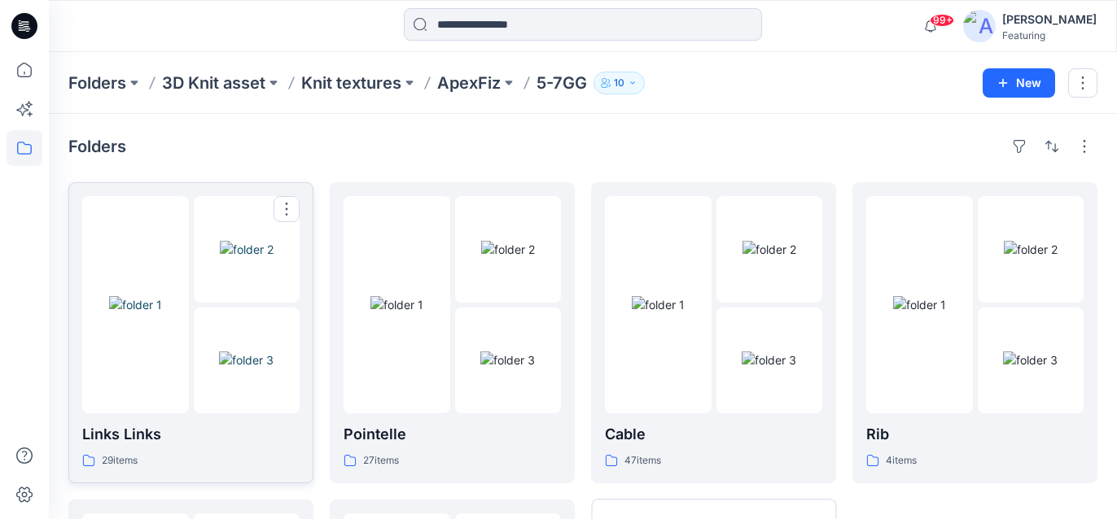
click at [228, 352] on img at bounding box center [246, 360] width 55 height 17
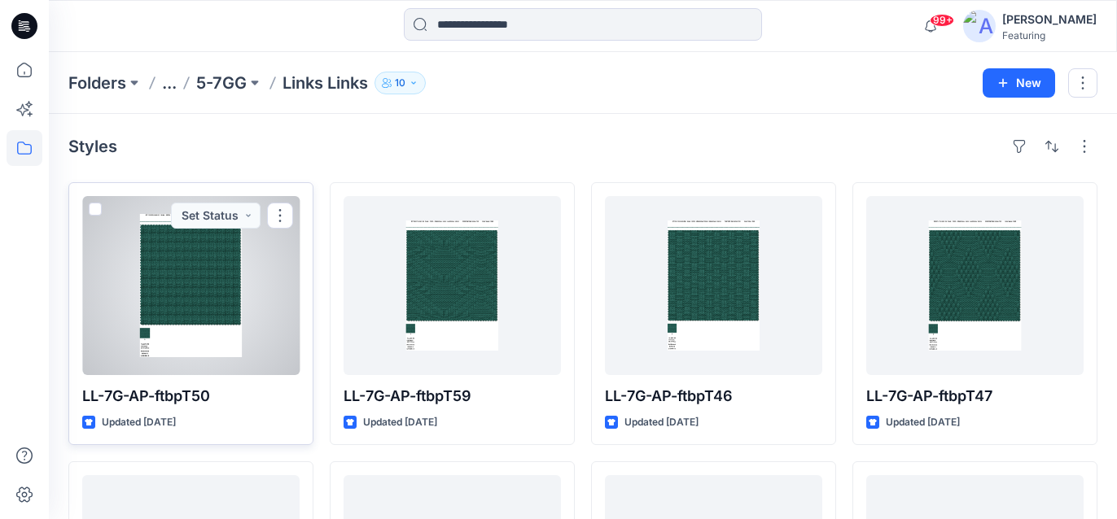
click at [271, 304] on div at bounding box center [190, 285] width 217 height 179
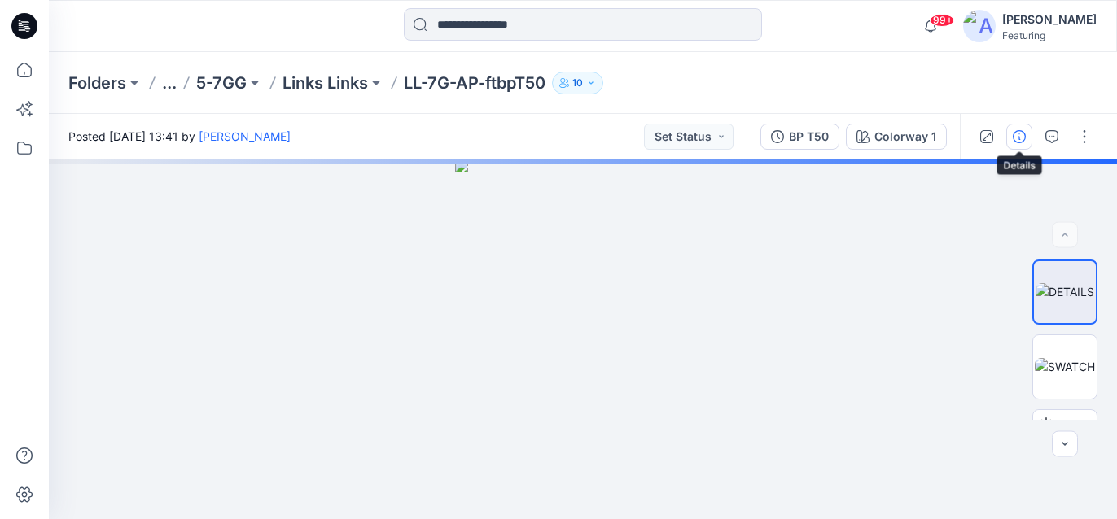
click at [1020, 125] on button "button" at bounding box center [1019, 137] width 26 height 26
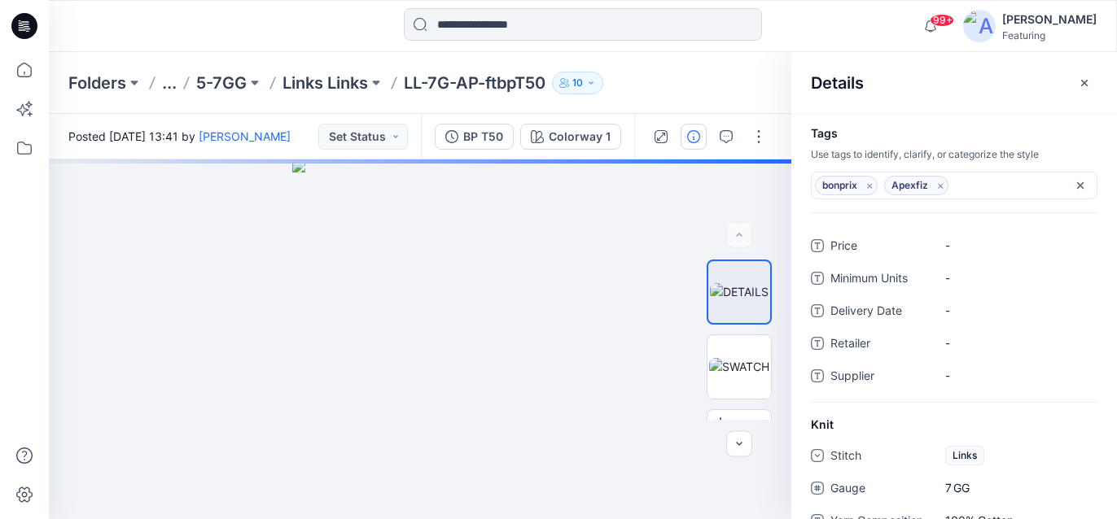
scroll to position [164, 0]
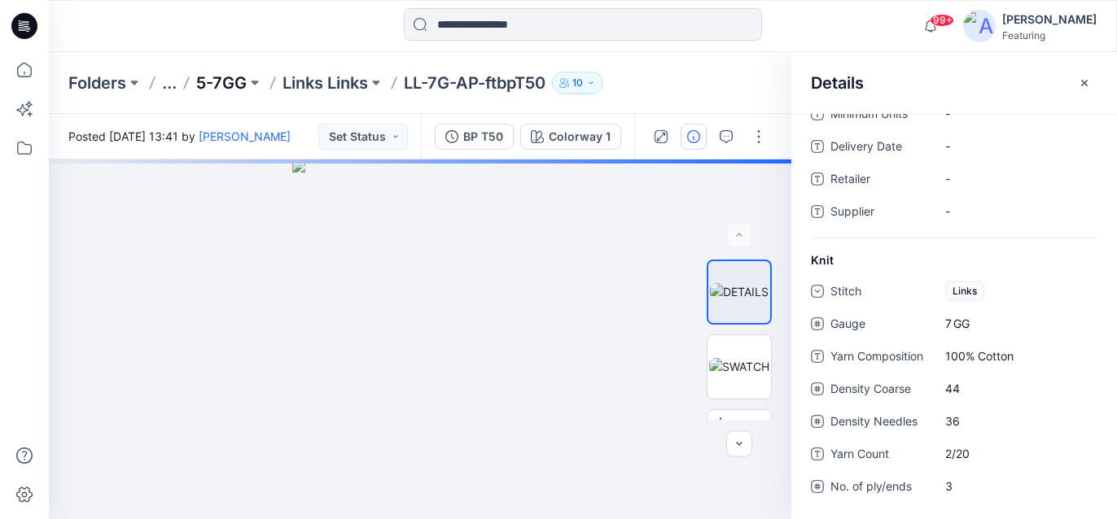
click at [234, 82] on p "5-7GG" at bounding box center [221, 83] width 50 height 23
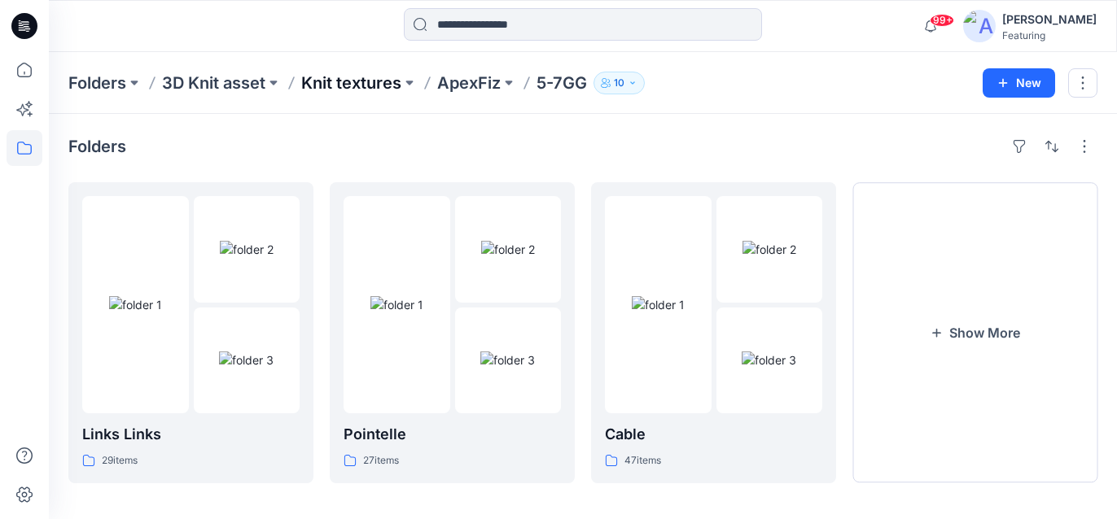
click at [364, 83] on p "Knit textures" at bounding box center [351, 83] width 100 height 23
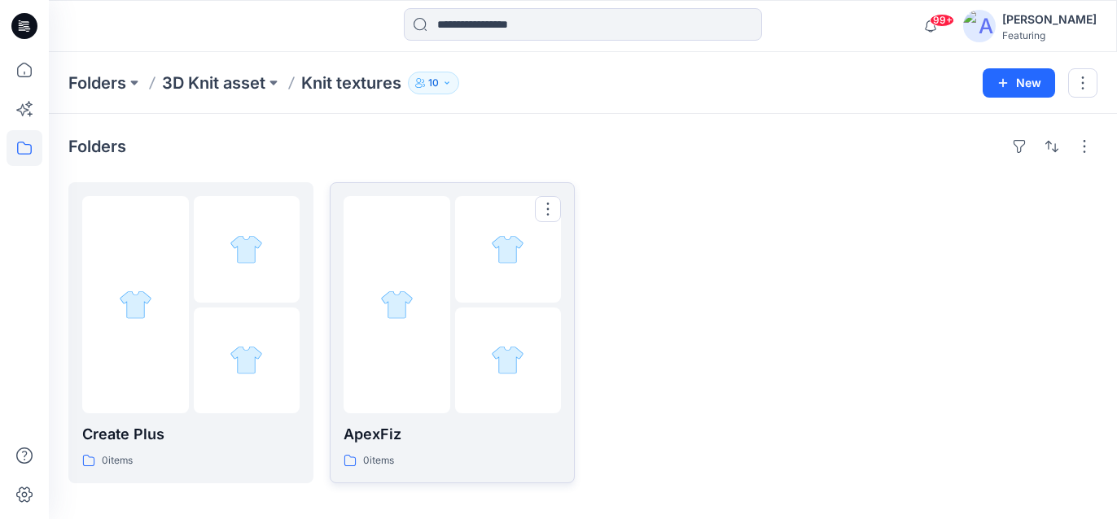
click at [454, 431] on p "ApexFiz" at bounding box center [451, 434] width 217 height 23
click at [208, 423] on p "5-7GG" at bounding box center [190, 434] width 217 height 23
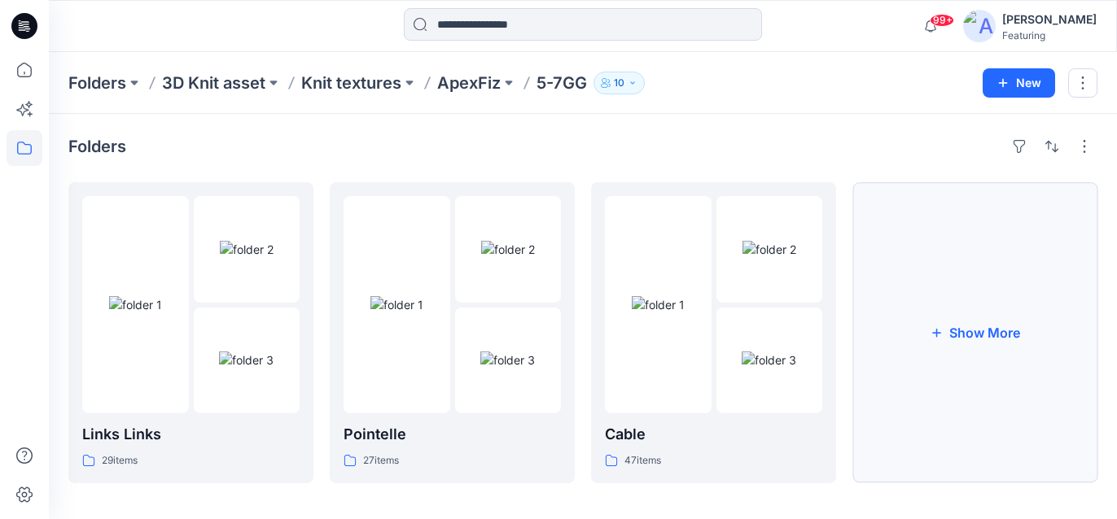
click at [938, 334] on icon "button" at bounding box center [935, 332] width 13 height 13
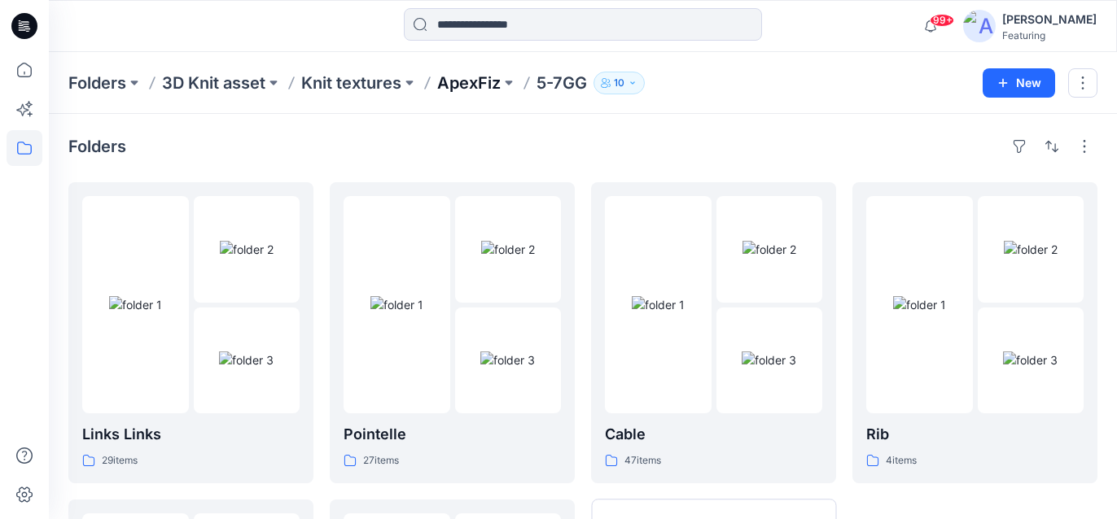
click at [465, 83] on p "ApexFiz" at bounding box center [468, 83] width 63 height 23
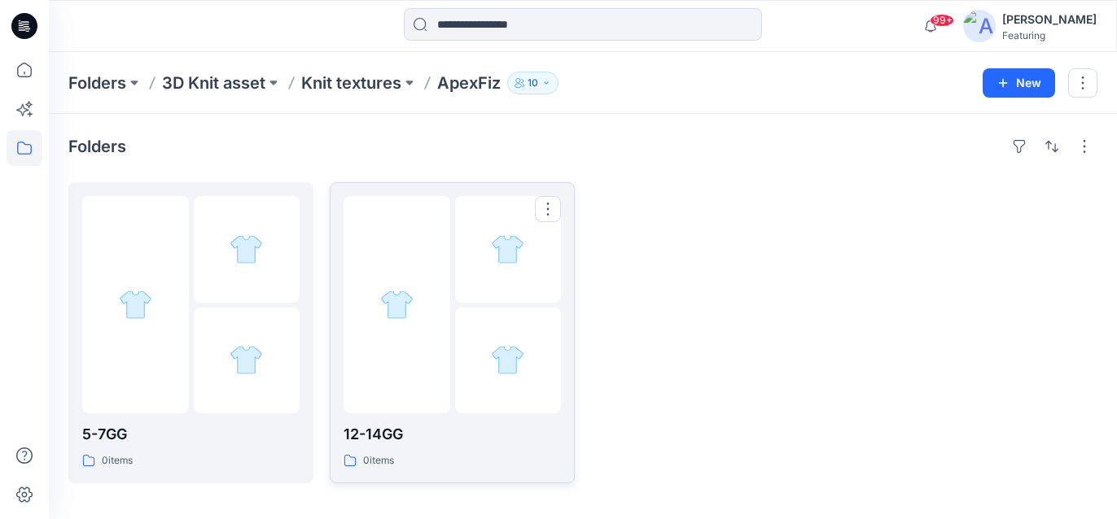
click at [406, 436] on p "12-14GG" at bounding box center [451, 434] width 217 height 23
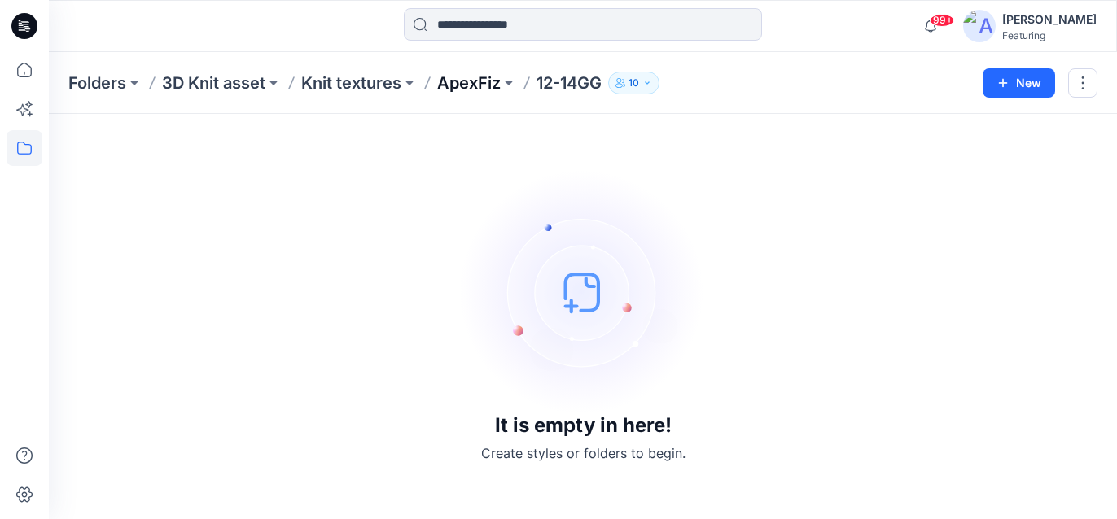
click at [466, 85] on p "ApexFiz" at bounding box center [468, 83] width 63 height 23
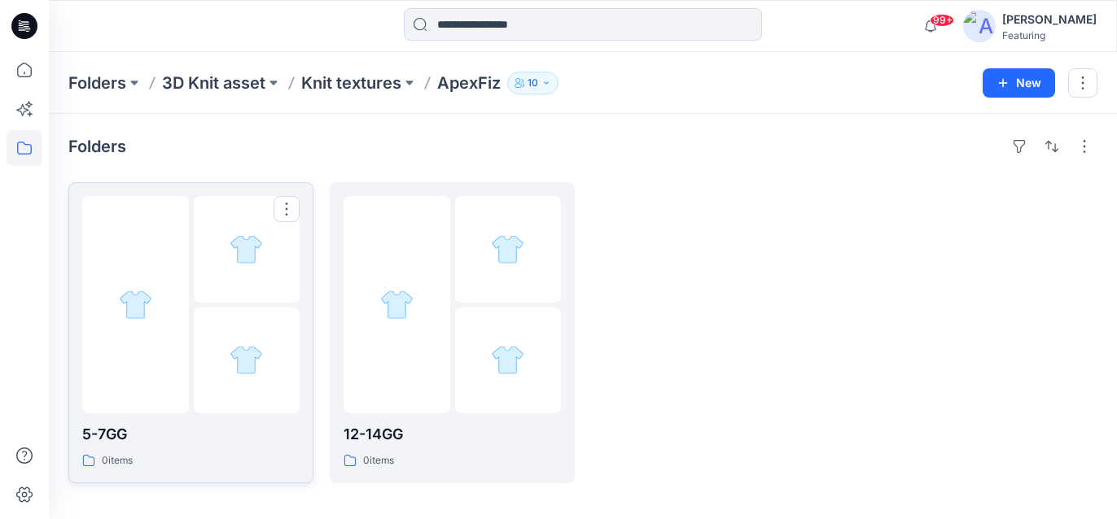
click at [211, 438] on p "5-7GG" at bounding box center [190, 434] width 217 height 23
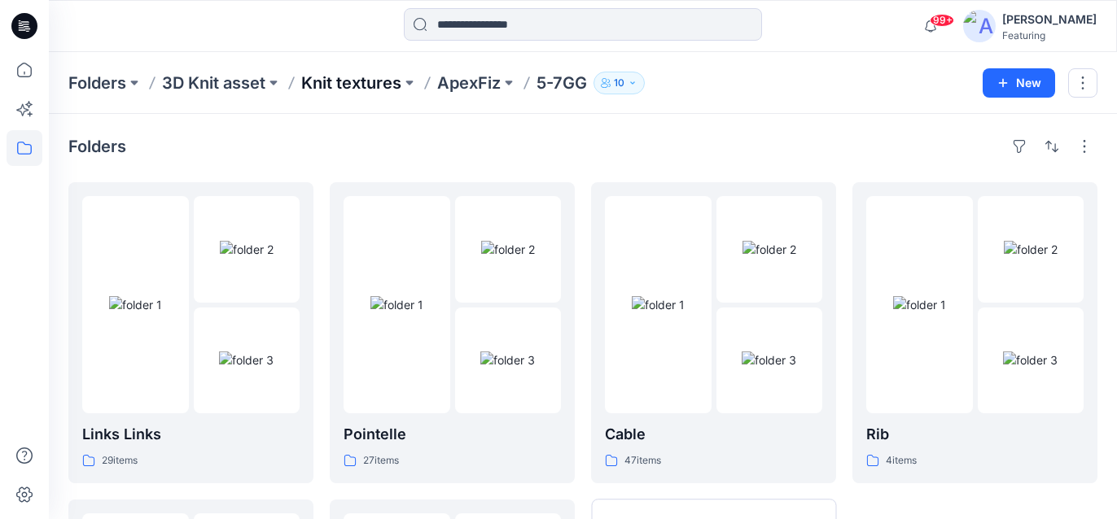
click at [344, 72] on p "Knit textures" at bounding box center [351, 83] width 100 height 23
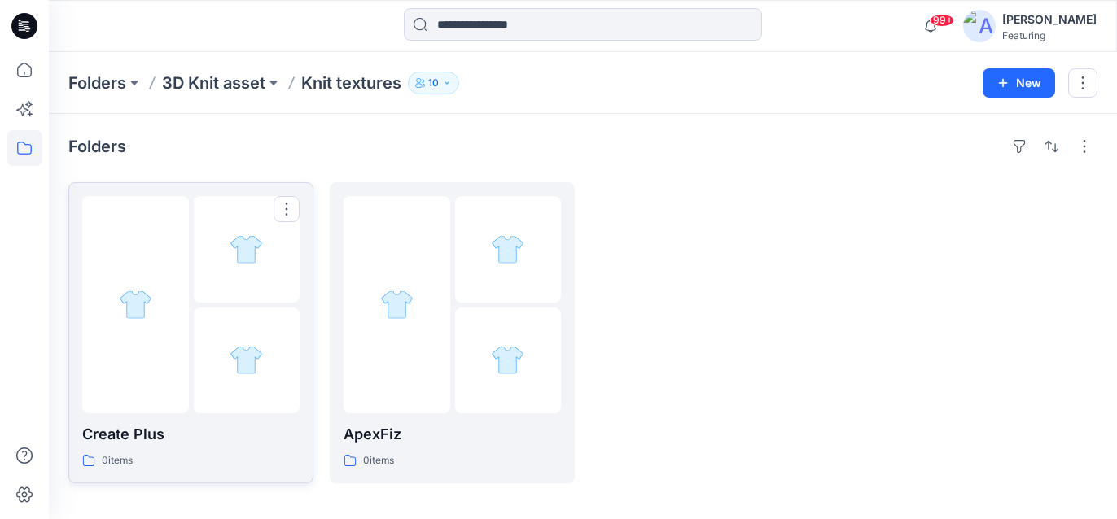
click at [181, 441] on p "Create Plus" at bounding box center [190, 434] width 217 height 23
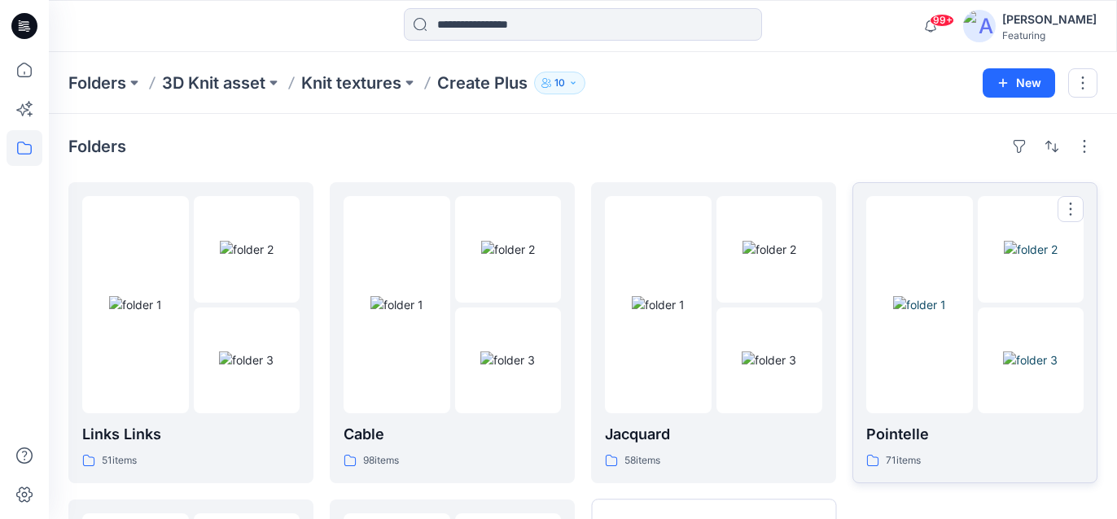
click at [887, 431] on p "Pointelle" at bounding box center [974, 434] width 217 height 23
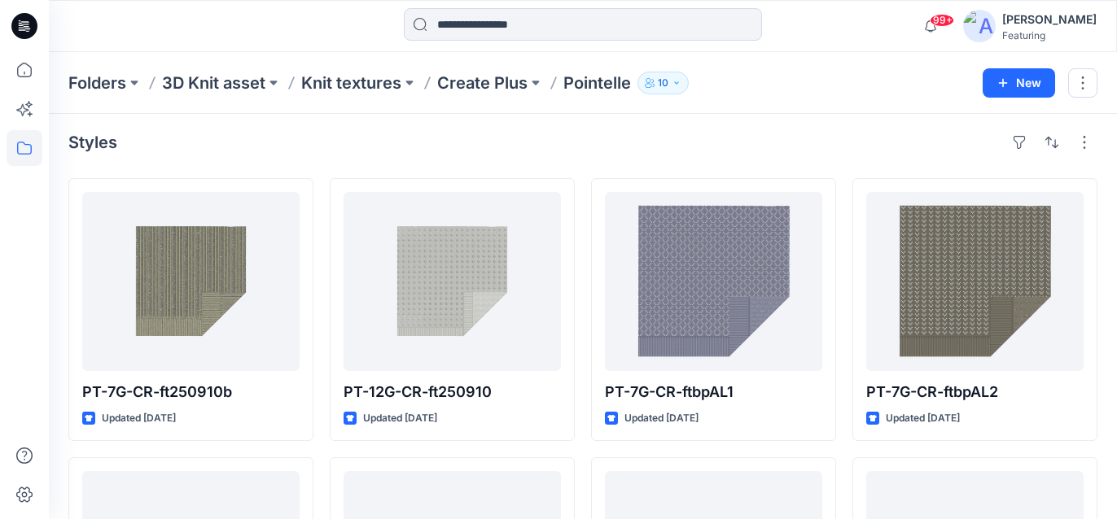
scroll to position [1, 0]
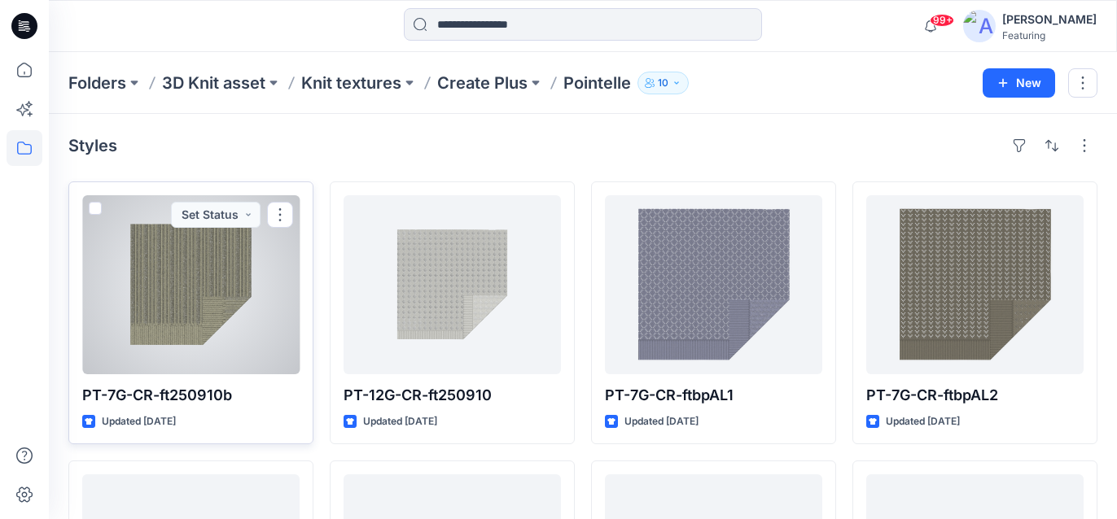
click at [200, 273] on div at bounding box center [190, 284] width 217 height 179
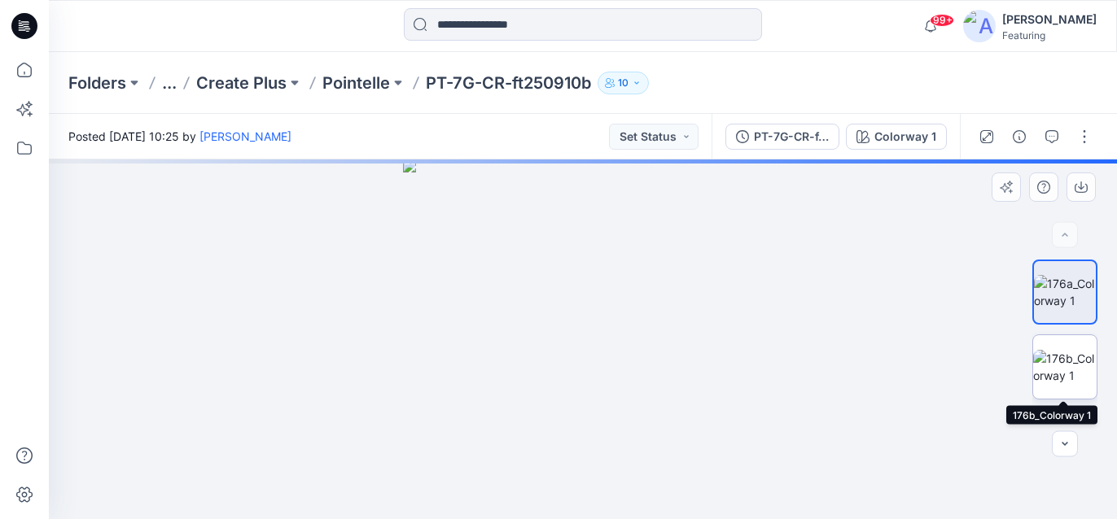
click at [1073, 356] on img at bounding box center [1064, 367] width 63 height 34
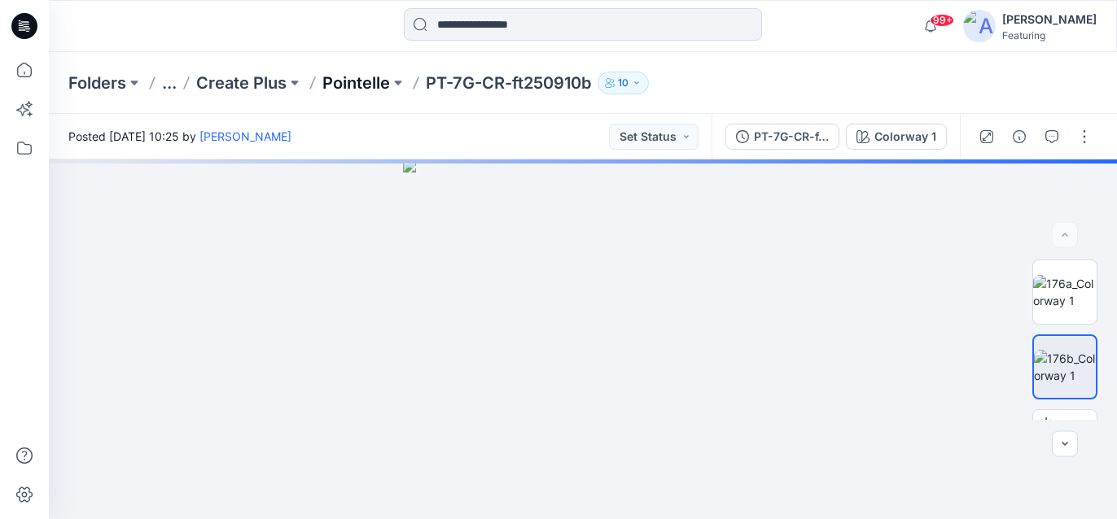
click at [387, 84] on p "Pointelle" at bounding box center [356, 83] width 68 height 23
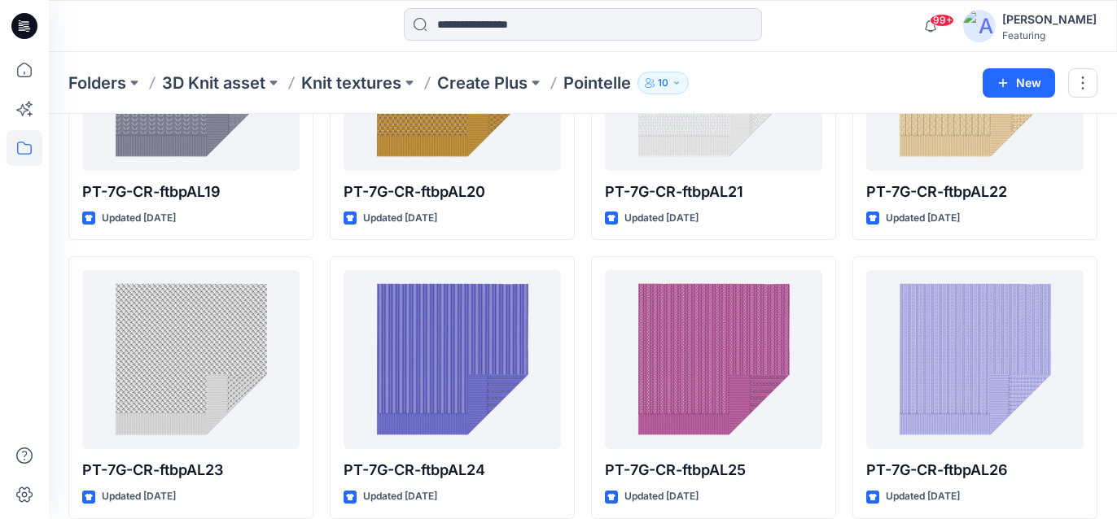
scroll to position [1585, 0]
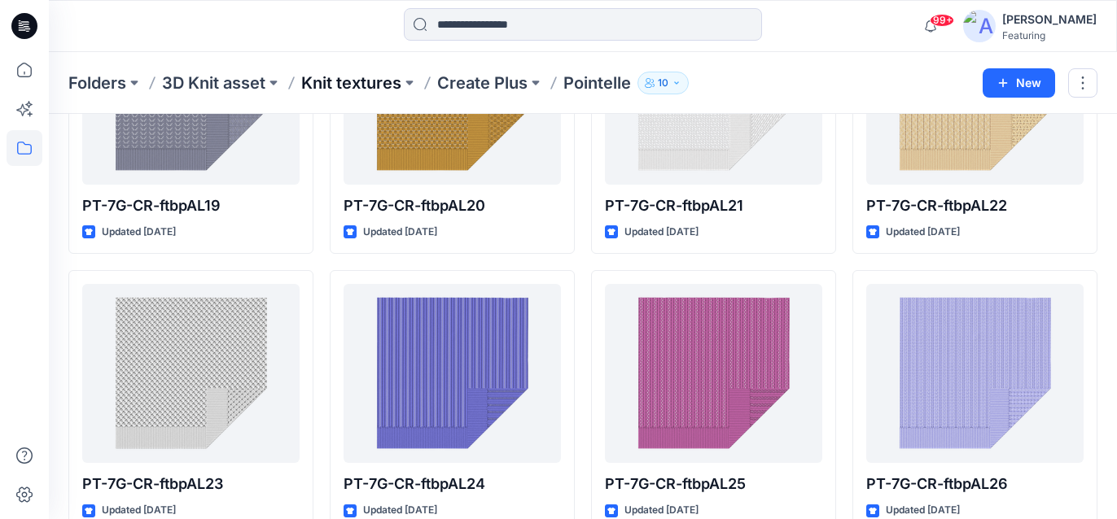
click at [369, 85] on p "Knit textures" at bounding box center [351, 83] width 100 height 23
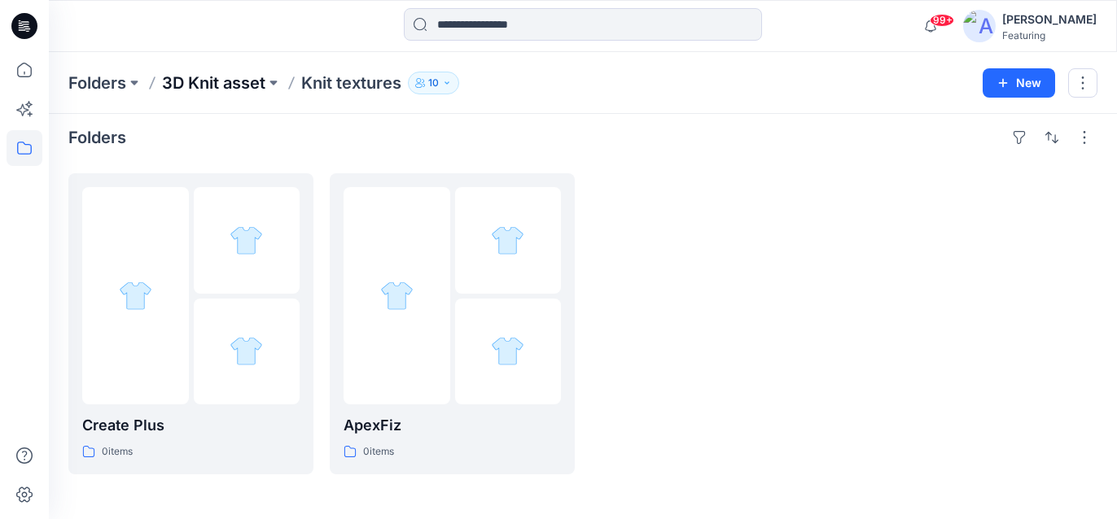
click at [240, 89] on p "3D Knit asset" at bounding box center [213, 83] width 103 height 23
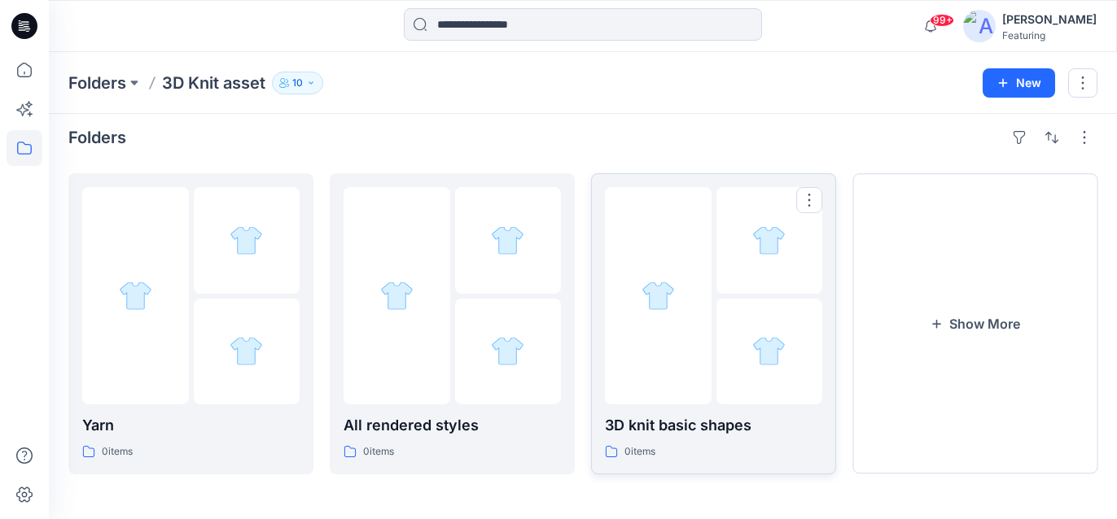
click at [652, 432] on p "3D knit basic shapes" at bounding box center [713, 425] width 217 height 23
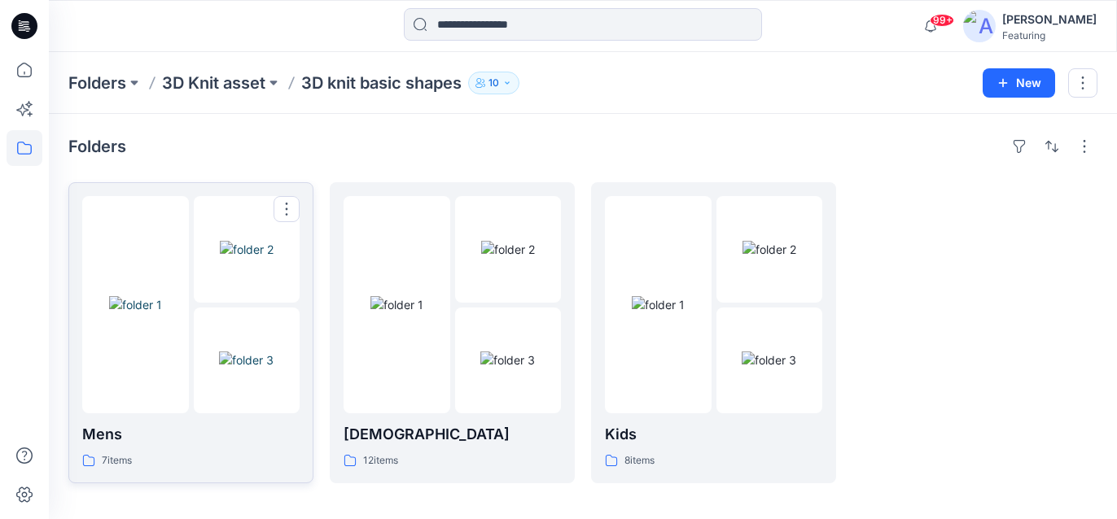
click at [162, 448] on div "Mens 7 items" at bounding box center [190, 446] width 217 height 46
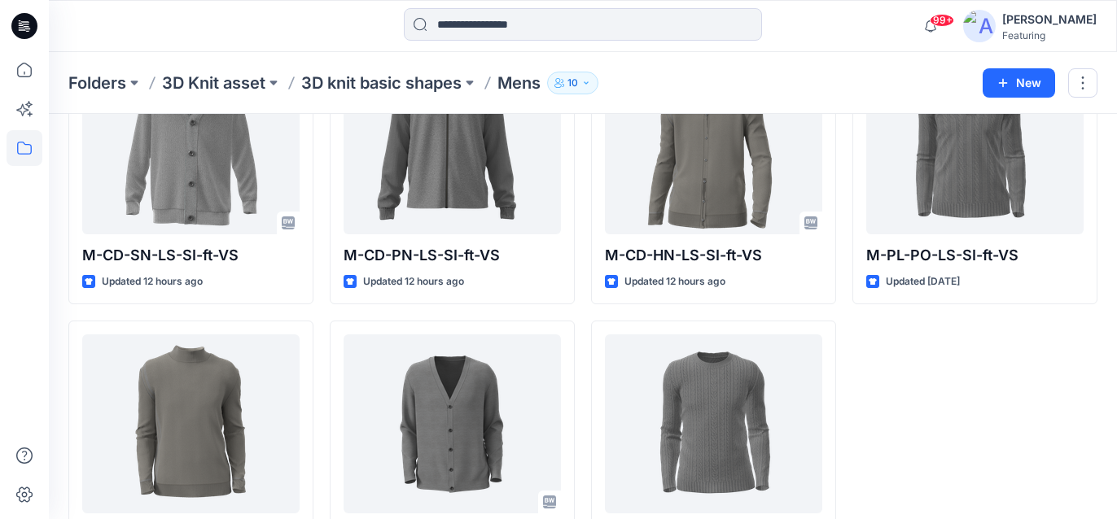
scroll to position [140, 0]
click at [394, 74] on p "3D knit basic shapes" at bounding box center [381, 83] width 160 height 23
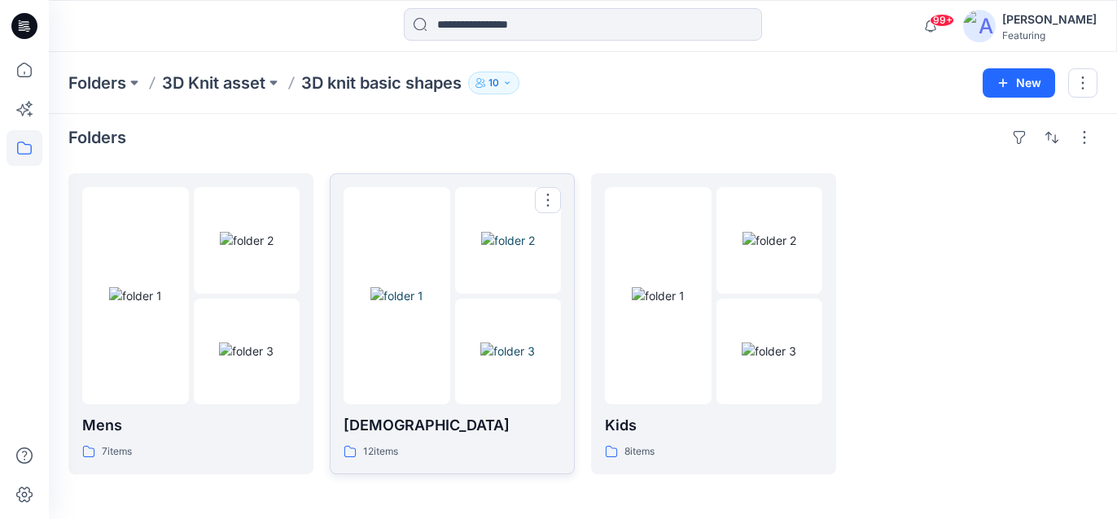
click at [421, 423] on p "[DEMOGRAPHIC_DATA]" at bounding box center [451, 425] width 217 height 23
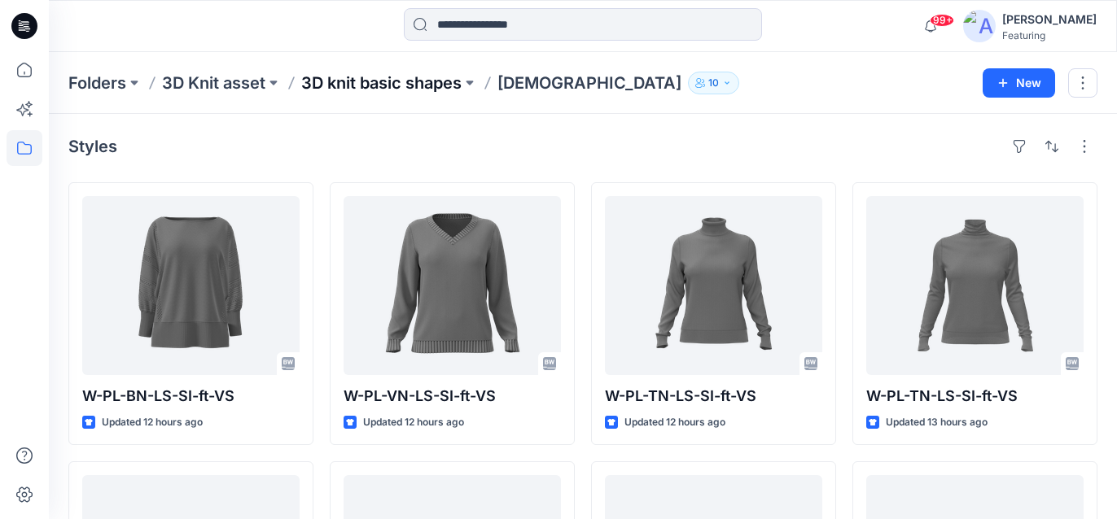
click at [403, 80] on p "3D knit basic shapes" at bounding box center [381, 83] width 160 height 23
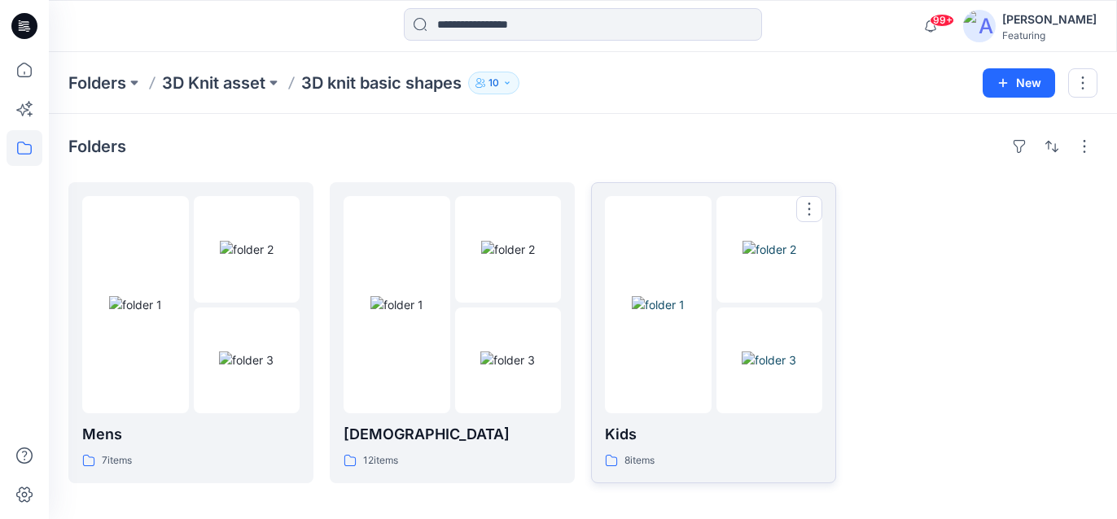
click at [627, 436] on p "Kids" at bounding box center [713, 434] width 217 height 23
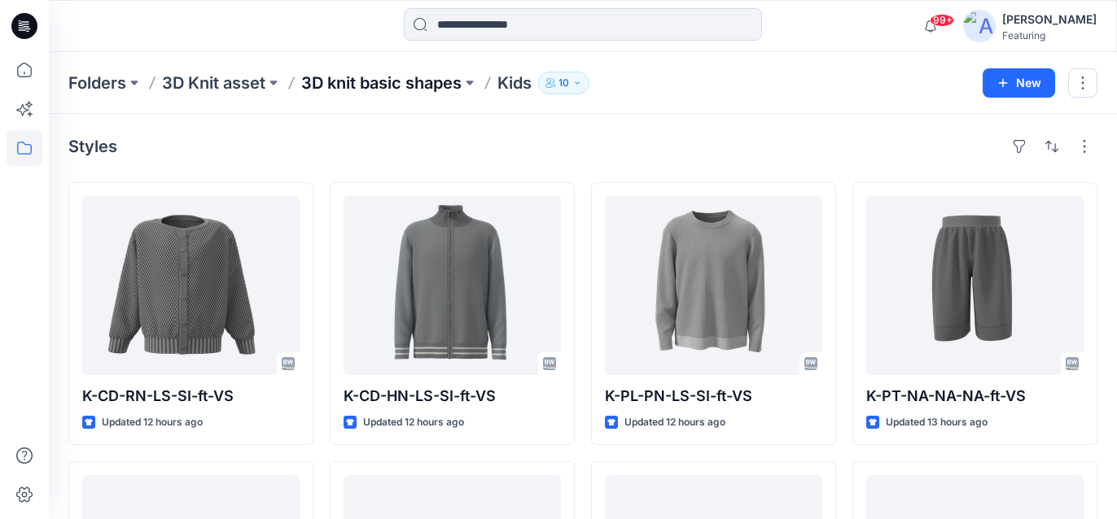
click at [346, 84] on p "3D knit basic shapes" at bounding box center [381, 83] width 160 height 23
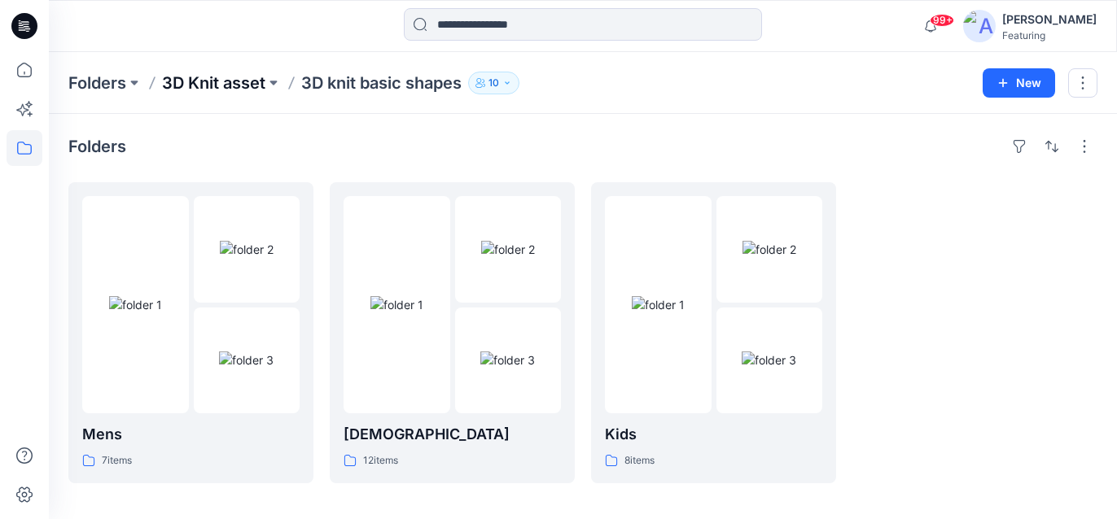
click at [249, 84] on p "3D Knit asset" at bounding box center [213, 83] width 103 height 23
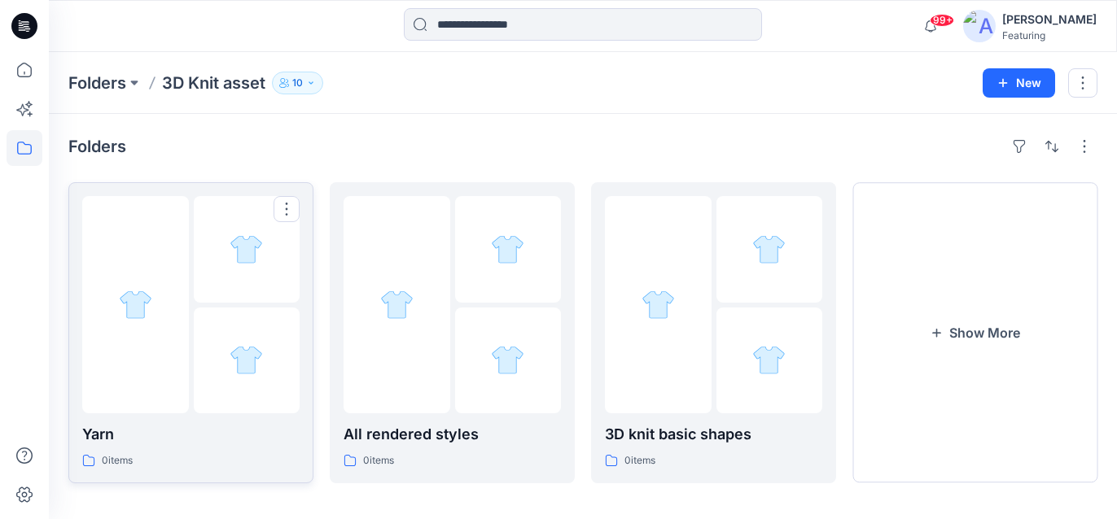
click at [197, 432] on p "Yarn" at bounding box center [190, 434] width 217 height 23
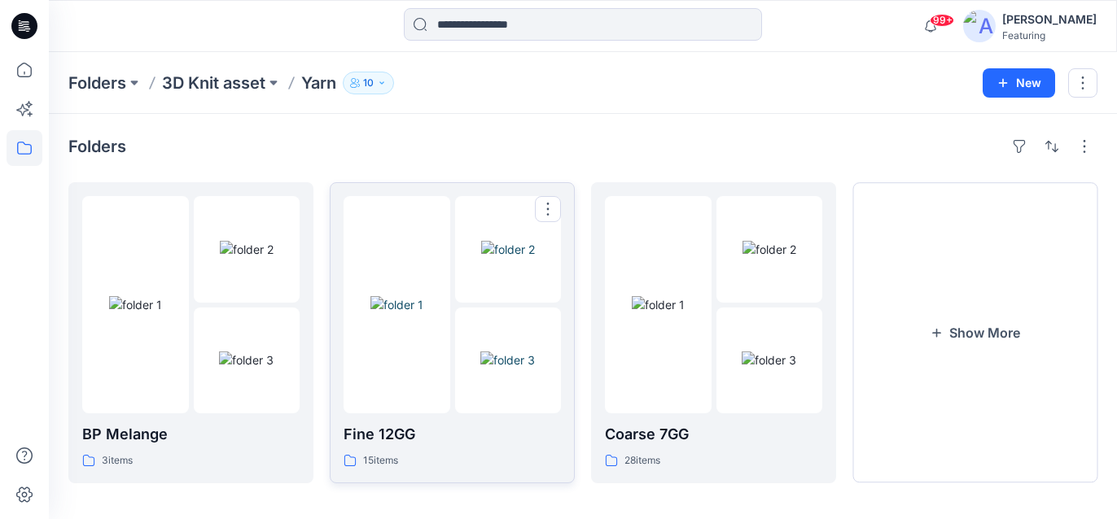
click at [404, 434] on p "Fine 12GG" at bounding box center [451, 434] width 217 height 23
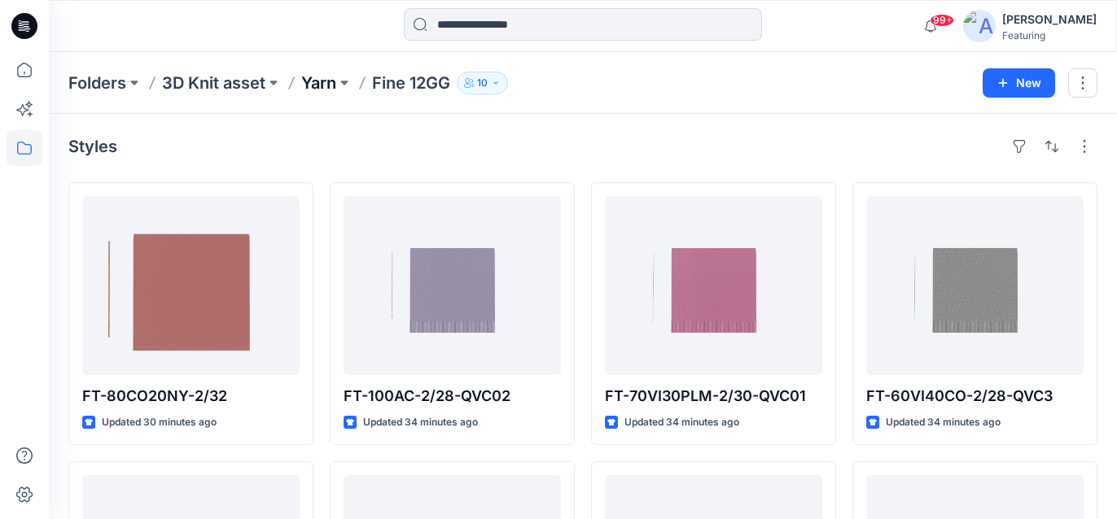
click at [322, 85] on p "Yarn" at bounding box center [318, 83] width 35 height 23
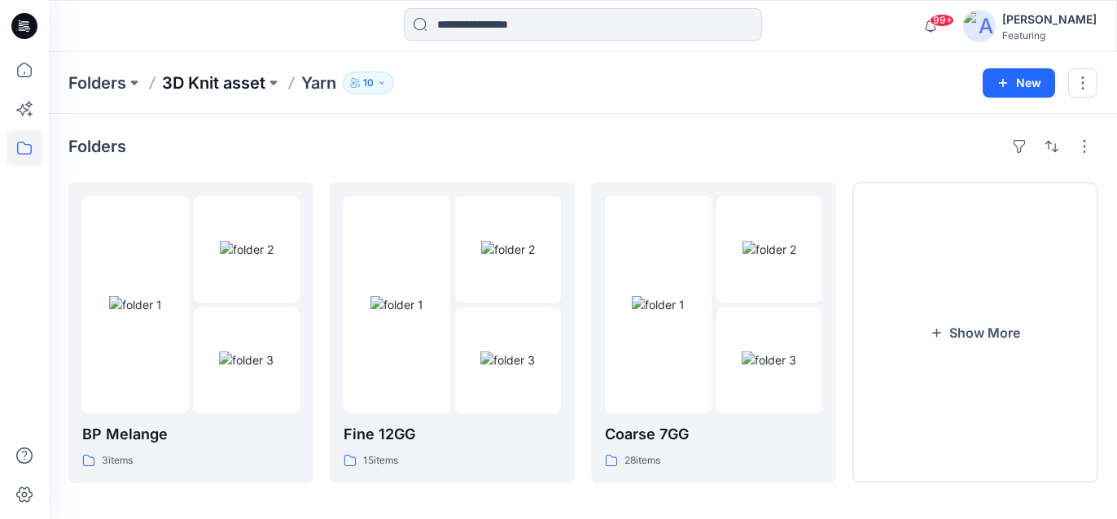
click at [239, 89] on p "3D Knit asset" at bounding box center [213, 83] width 103 height 23
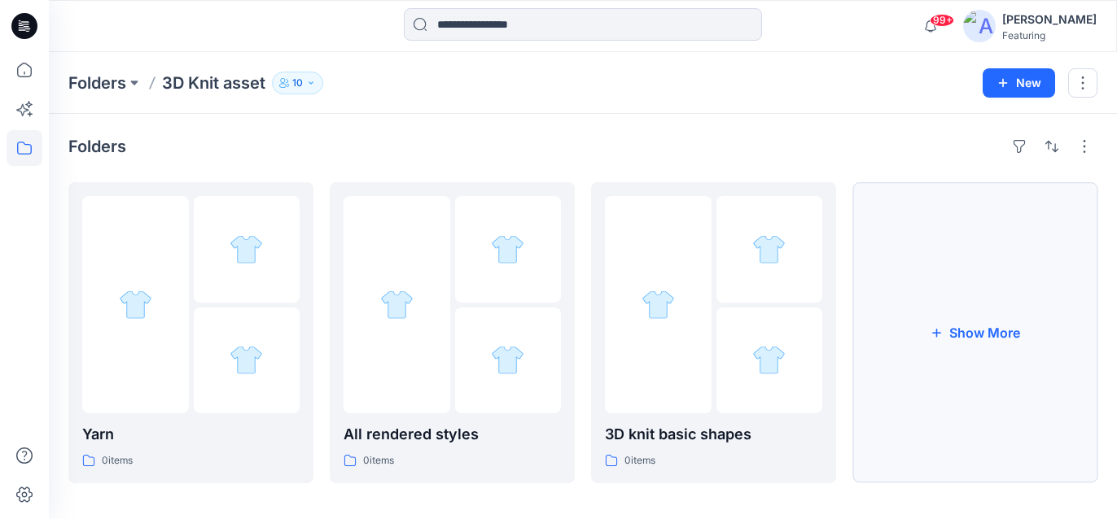
click at [914, 394] on button "Show More" at bounding box center [974, 332] width 245 height 301
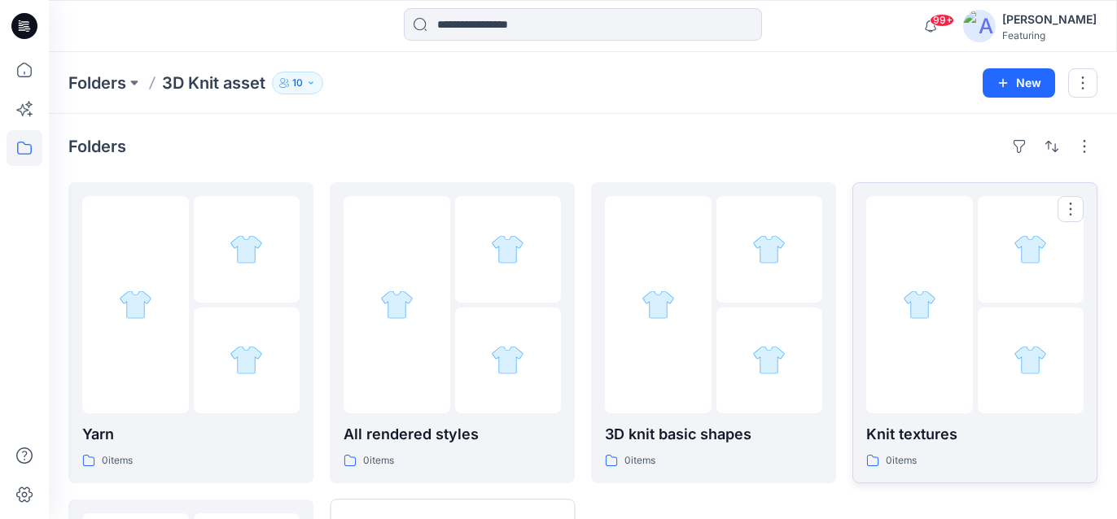
click at [898, 431] on p "Knit textures" at bounding box center [974, 434] width 217 height 23
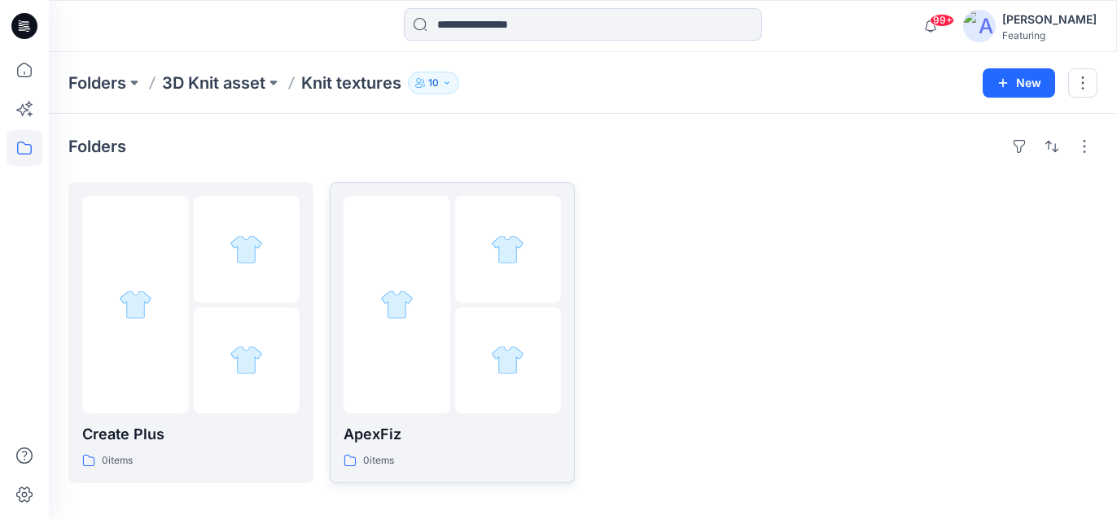
click at [408, 422] on div "ApexFiz 0 items" at bounding box center [451, 332] width 217 height 273
click at [160, 427] on p "5-7GG" at bounding box center [190, 434] width 217 height 23
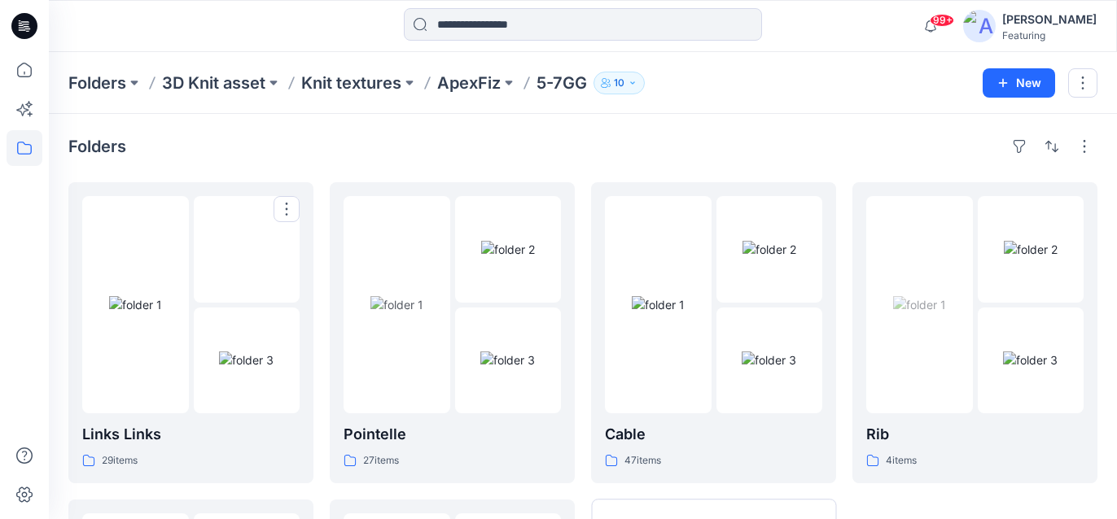
click at [160, 427] on p "Links Links" at bounding box center [190, 434] width 217 height 23
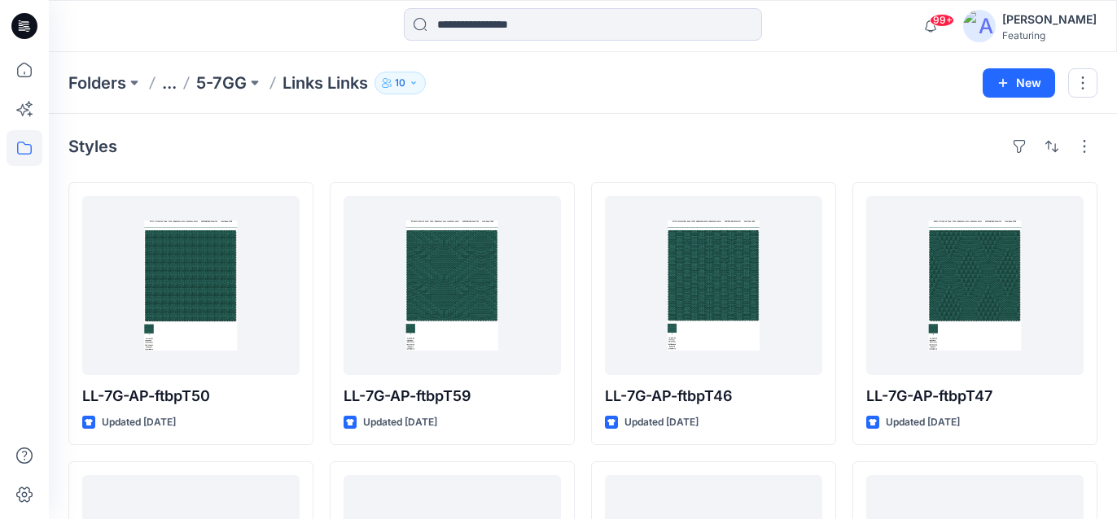
click at [404, 159] on div "Styles" at bounding box center [582, 146] width 1029 height 26
click at [238, 87] on p "5-7GG" at bounding box center [221, 83] width 50 height 23
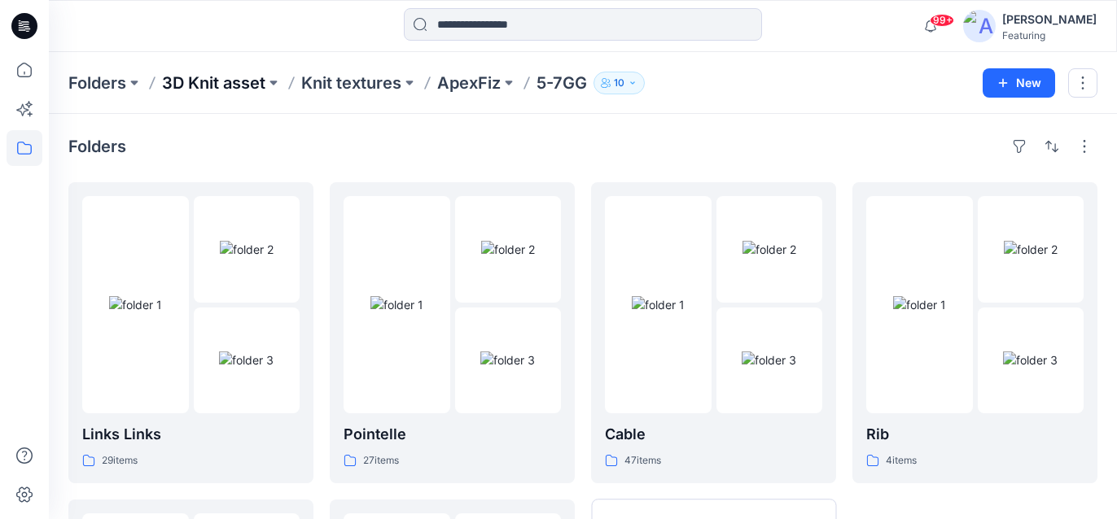
click at [249, 85] on p "3D Knit asset" at bounding box center [213, 83] width 103 height 23
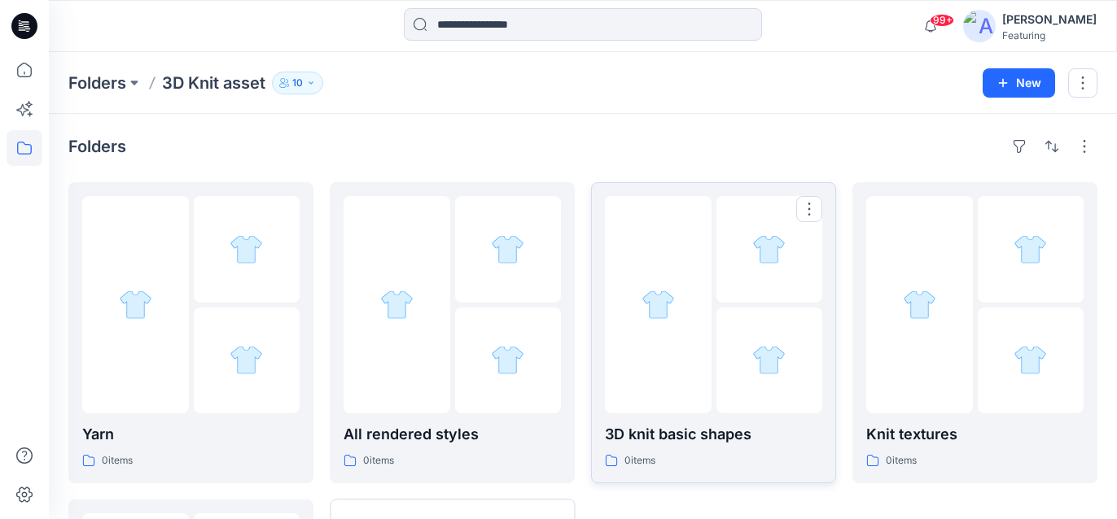
click at [741, 432] on p "3D knit basic shapes" at bounding box center [713, 434] width 217 height 23
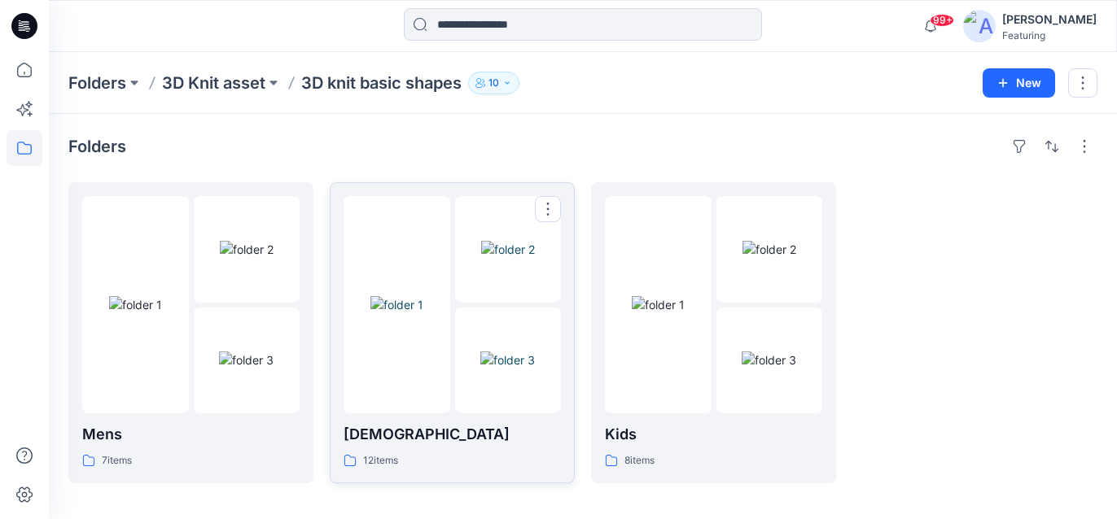
click at [532, 433] on p "[DEMOGRAPHIC_DATA]" at bounding box center [451, 434] width 217 height 23
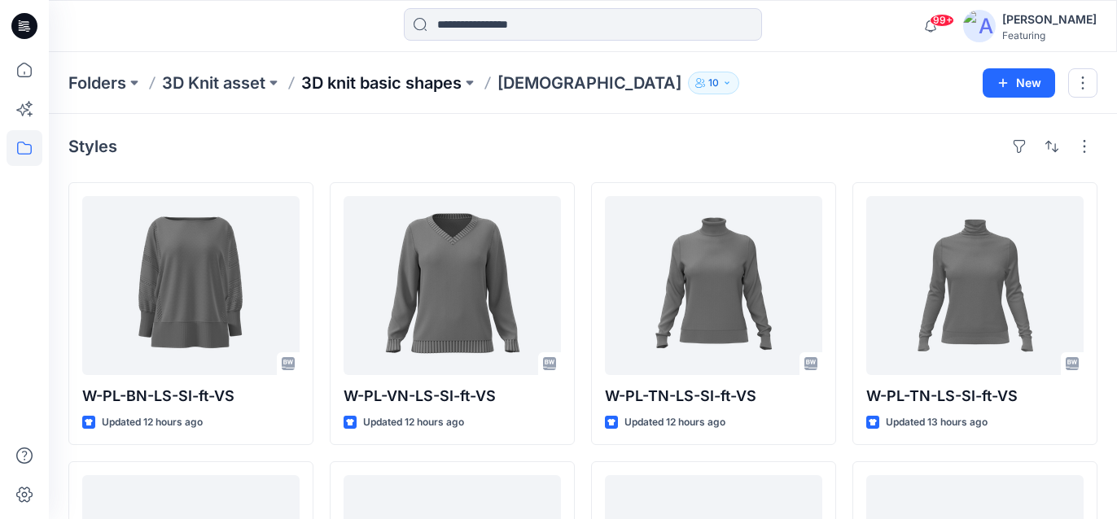
click at [408, 87] on p "3D knit basic shapes" at bounding box center [381, 83] width 160 height 23
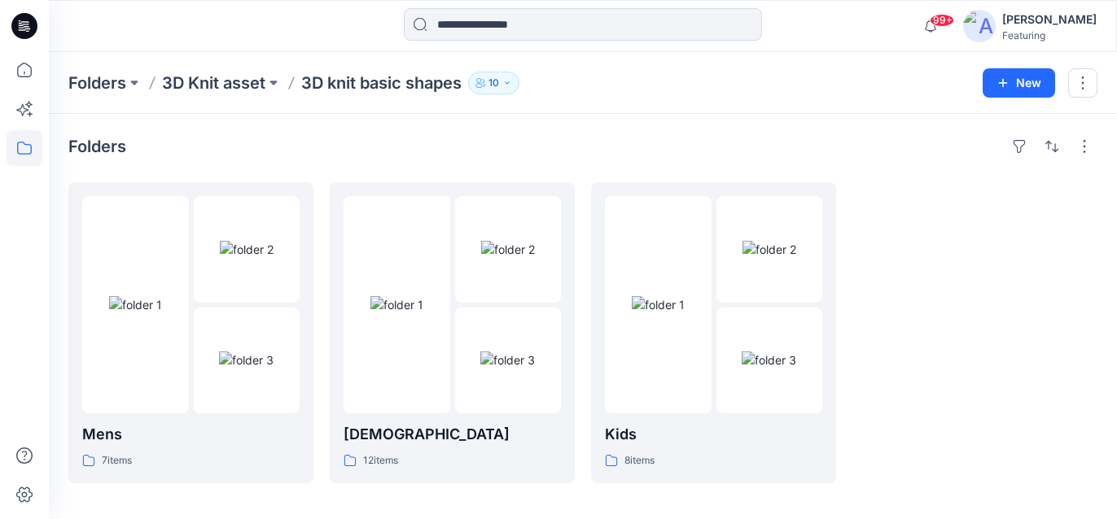
scroll to position [9, 0]
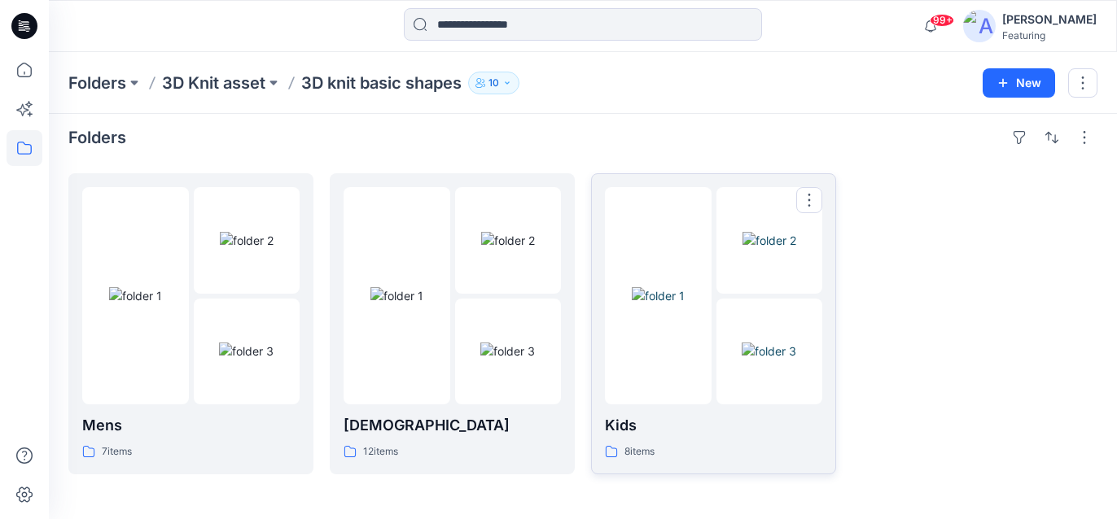
click at [759, 453] on div "8 items" at bounding box center [713, 452] width 217 height 17
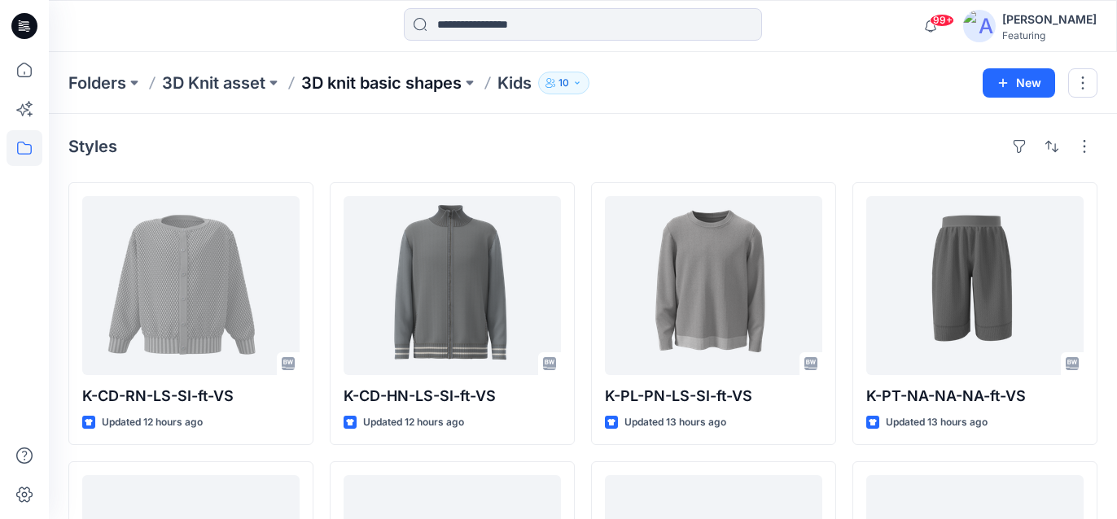
click at [388, 74] on p "3D knit basic shapes" at bounding box center [381, 83] width 160 height 23
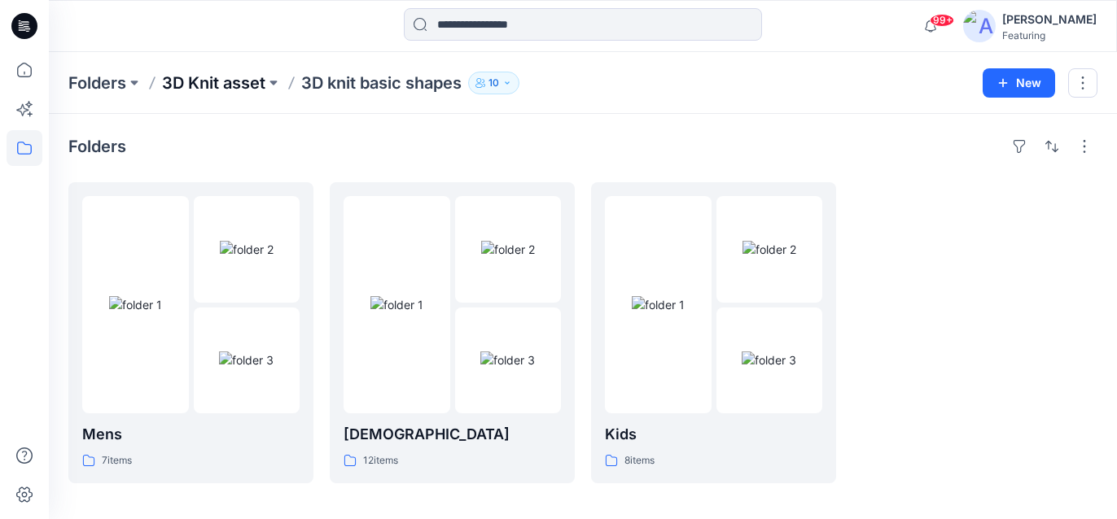
click at [259, 88] on p "3D Knit asset" at bounding box center [213, 83] width 103 height 23
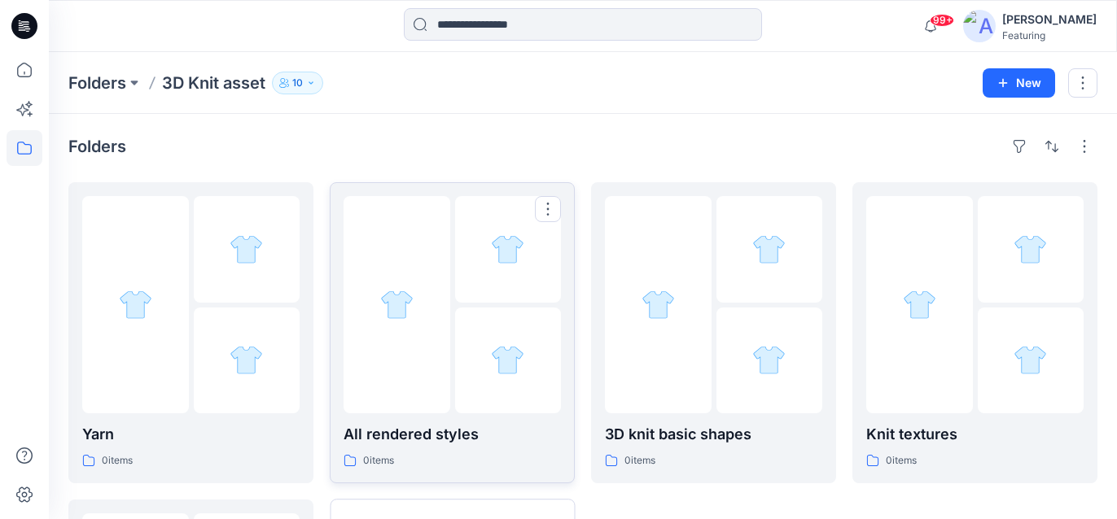
click at [467, 431] on p "All rendered styles" at bounding box center [451, 434] width 217 height 23
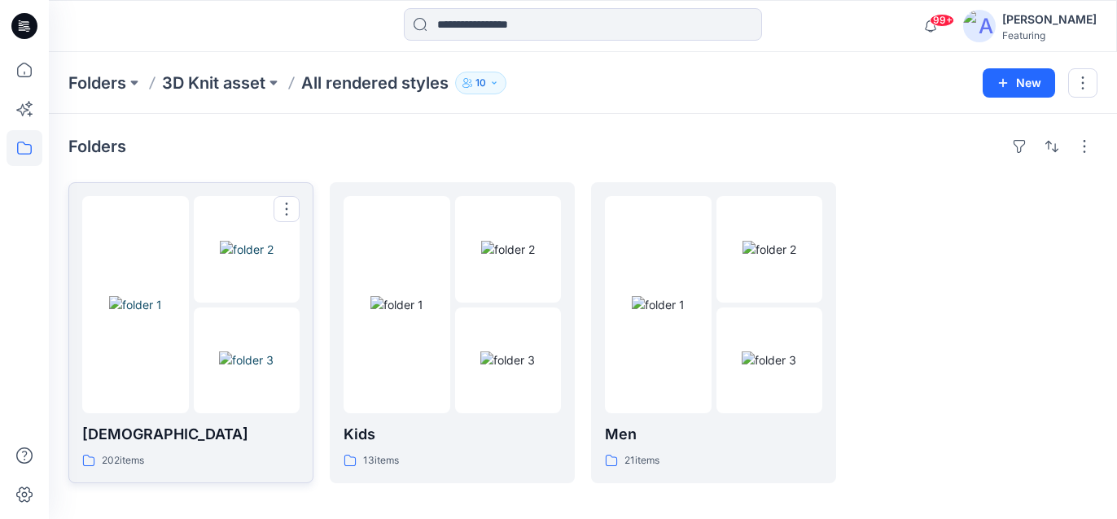
click at [203, 442] on p "[DEMOGRAPHIC_DATA]" at bounding box center [190, 434] width 217 height 23
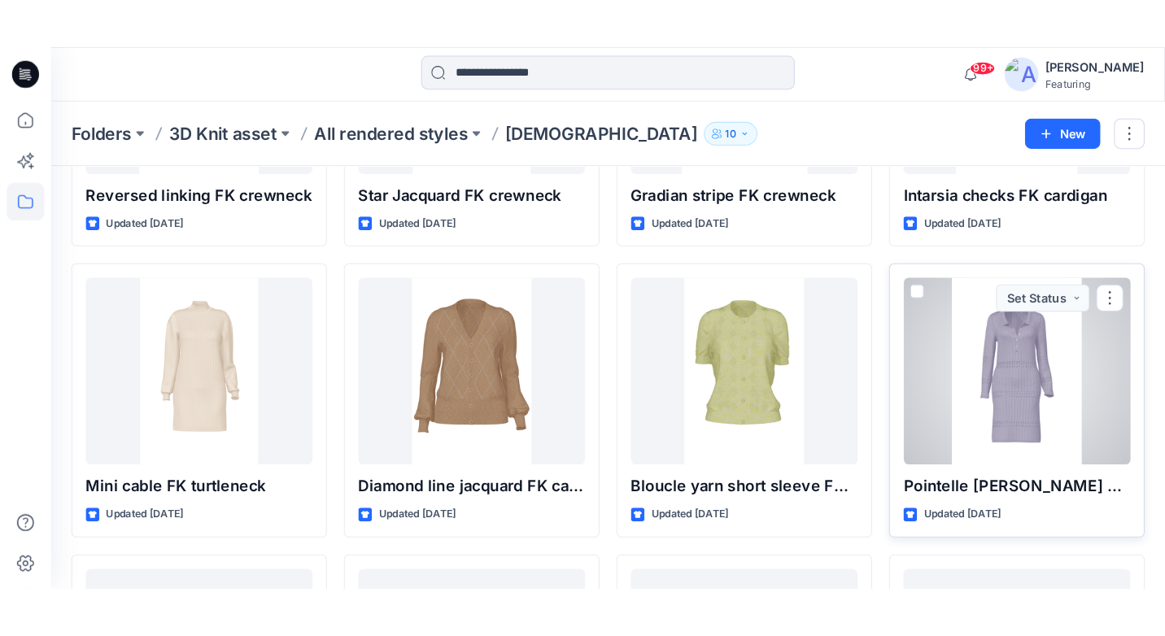
scroll to position [1646, 0]
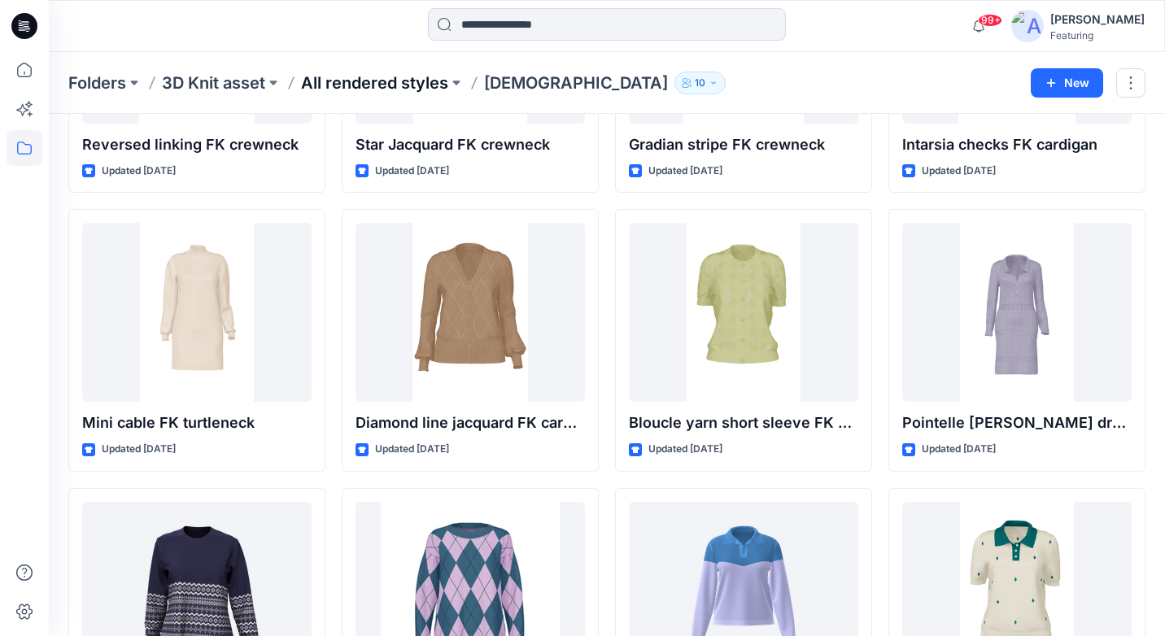
click at [358, 85] on p "All rendered styles" at bounding box center [374, 83] width 147 height 23
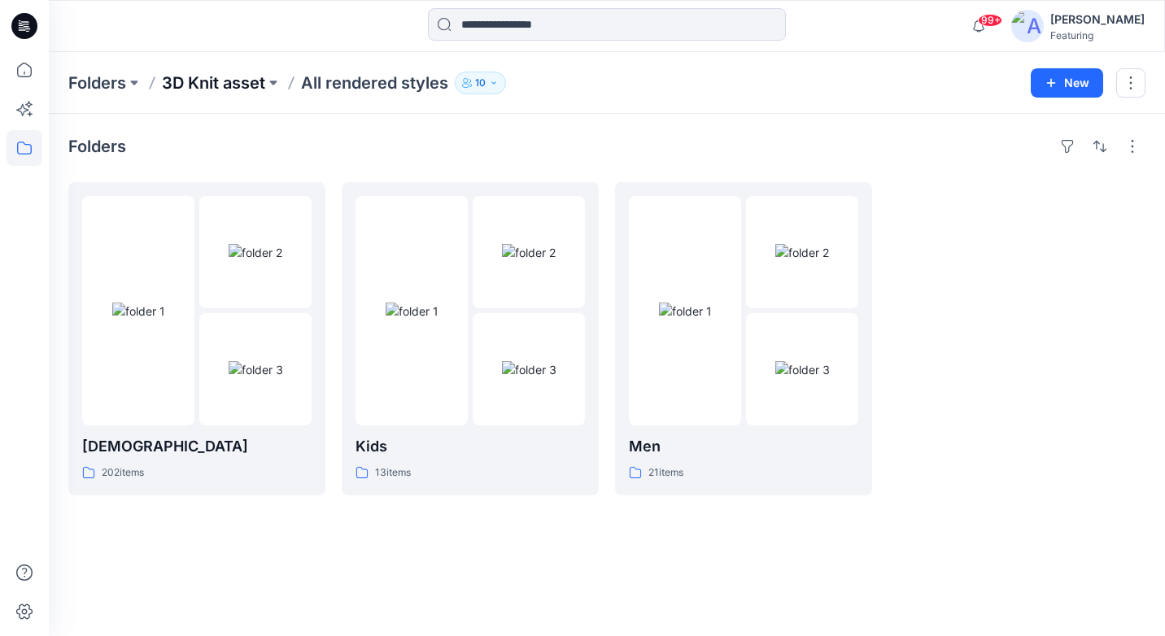
click at [259, 81] on p "3D Knit asset" at bounding box center [213, 83] width 103 height 23
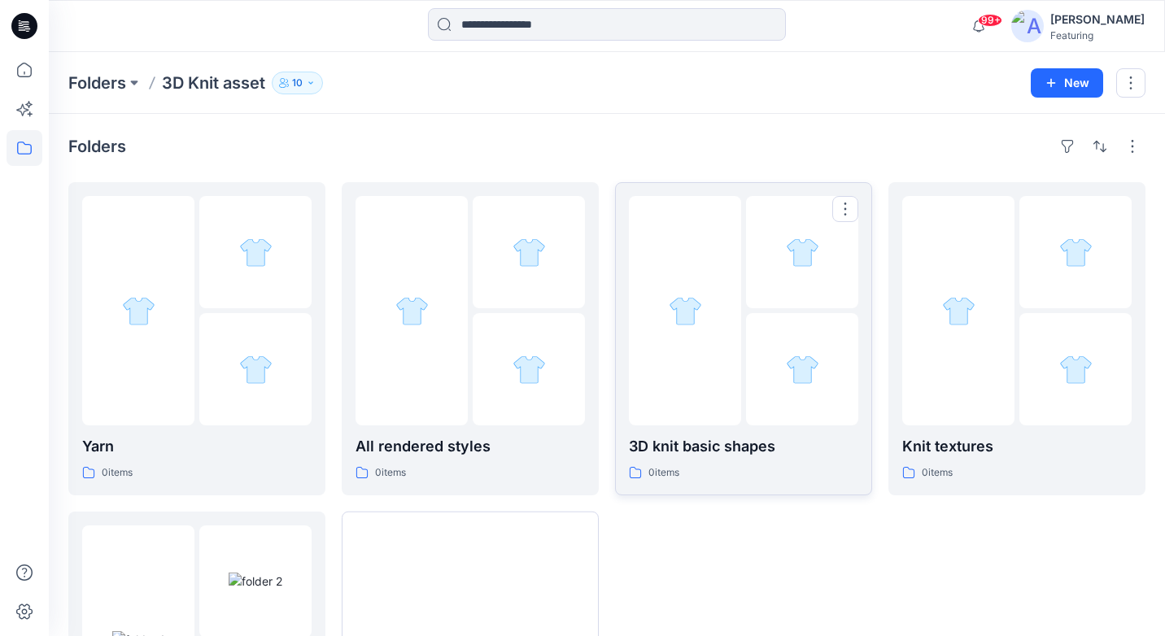
click at [776, 457] on p "3D knit basic shapes" at bounding box center [744, 446] width 230 height 23
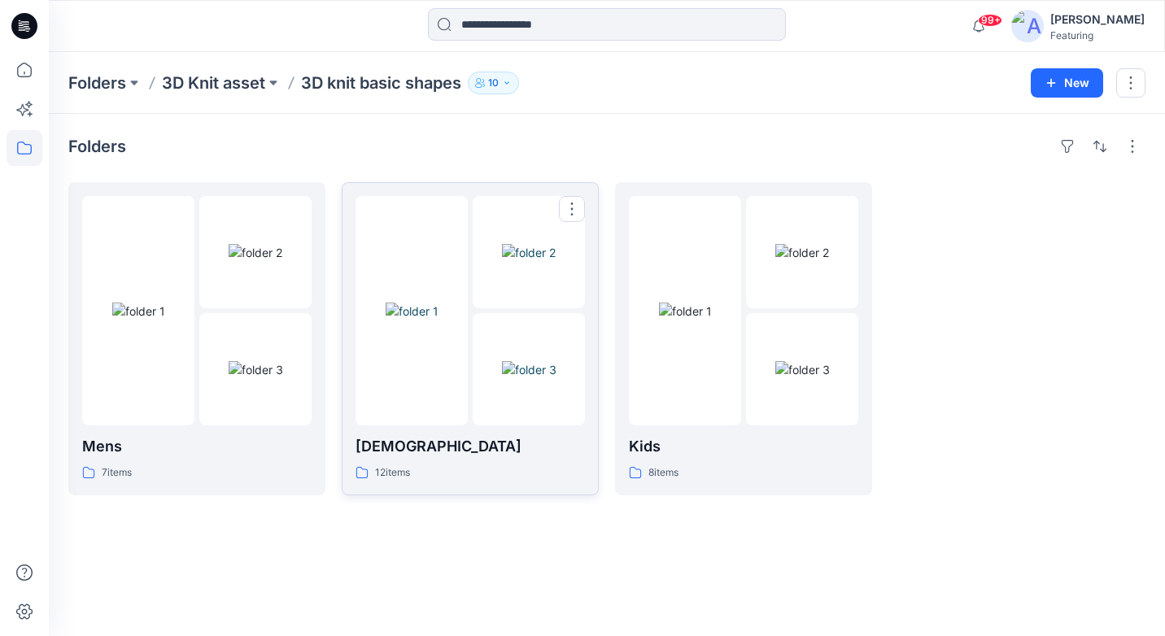
click at [521, 378] on img at bounding box center [529, 369] width 55 height 17
